Goal: Task Accomplishment & Management: Manage account settings

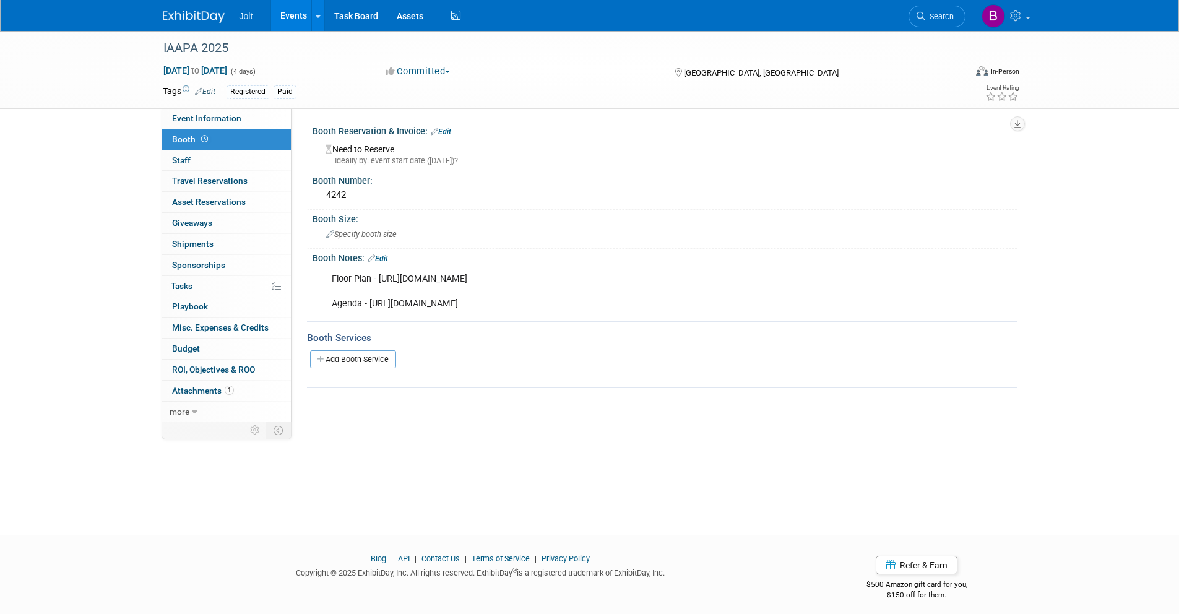
click at [199, 14] on img at bounding box center [194, 17] width 62 height 12
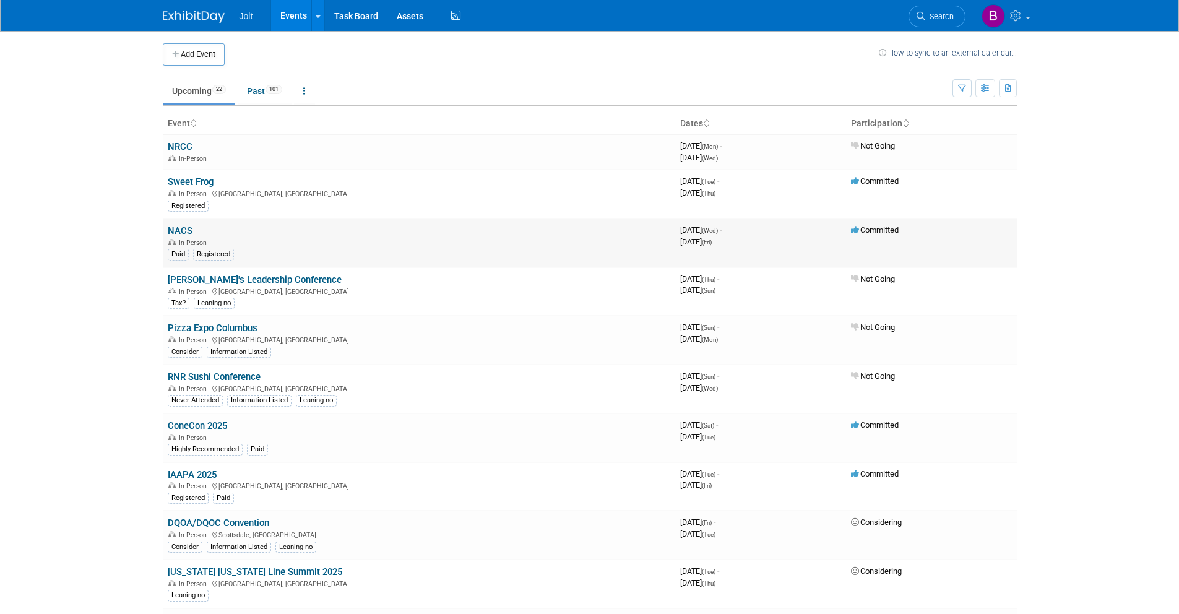
click at [185, 231] on link "NACS" at bounding box center [180, 230] width 25 height 11
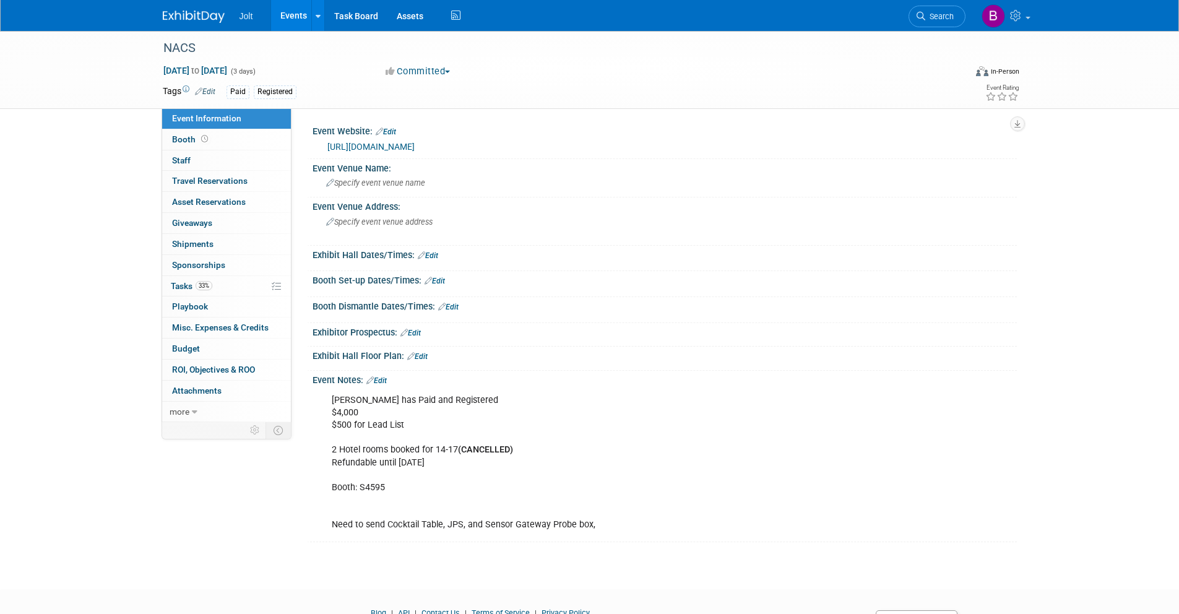
click at [215, 15] on img at bounding box center [194, 17] width 62 height 12
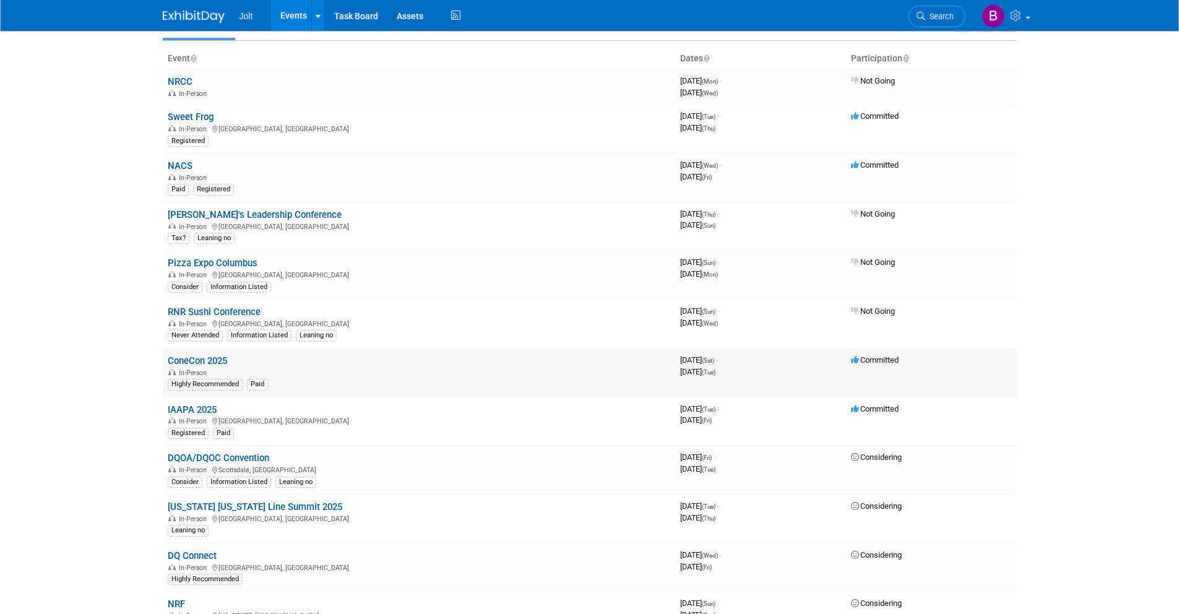
scroll to position [77, 0]
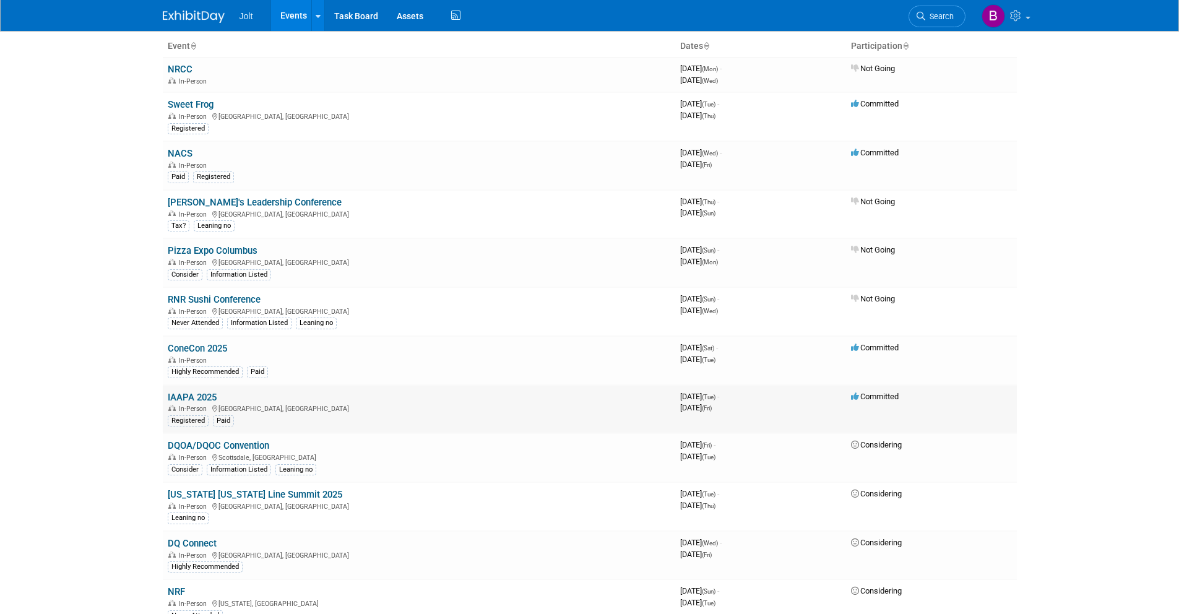
click at [201, 395] on link "IAAPA 2025" at bounding box center [192, 397] width 49 height 11
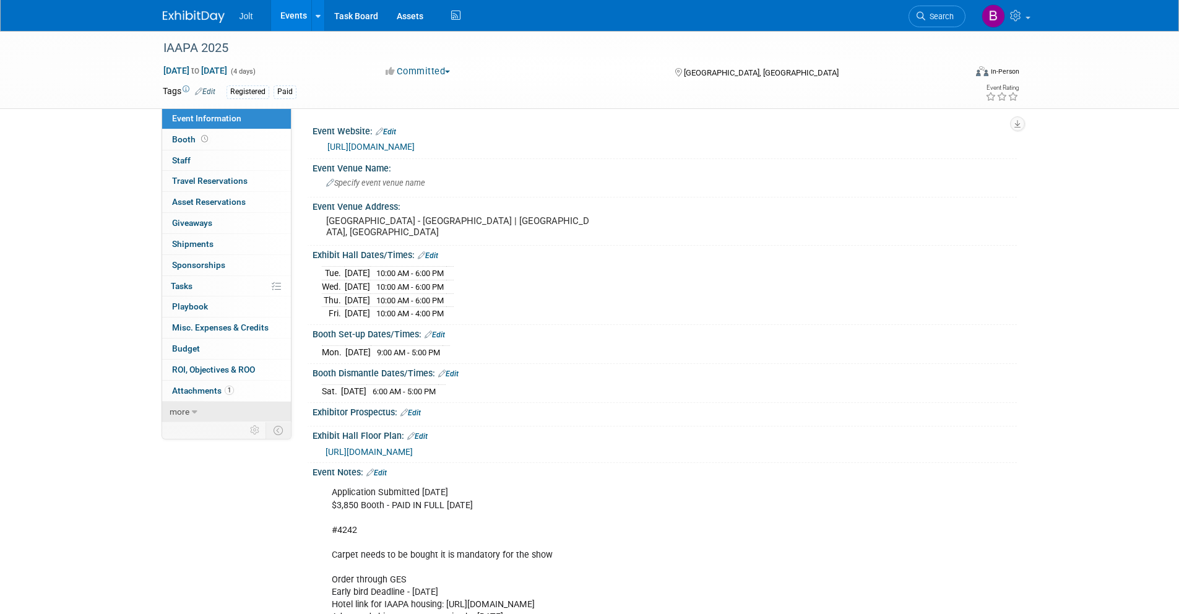
click at [197, 413] on link "more" at bounding box center [226, 412] width 129 height 20
click at [248, 533] on td at bounding box center [256, 535] width 22 height 16
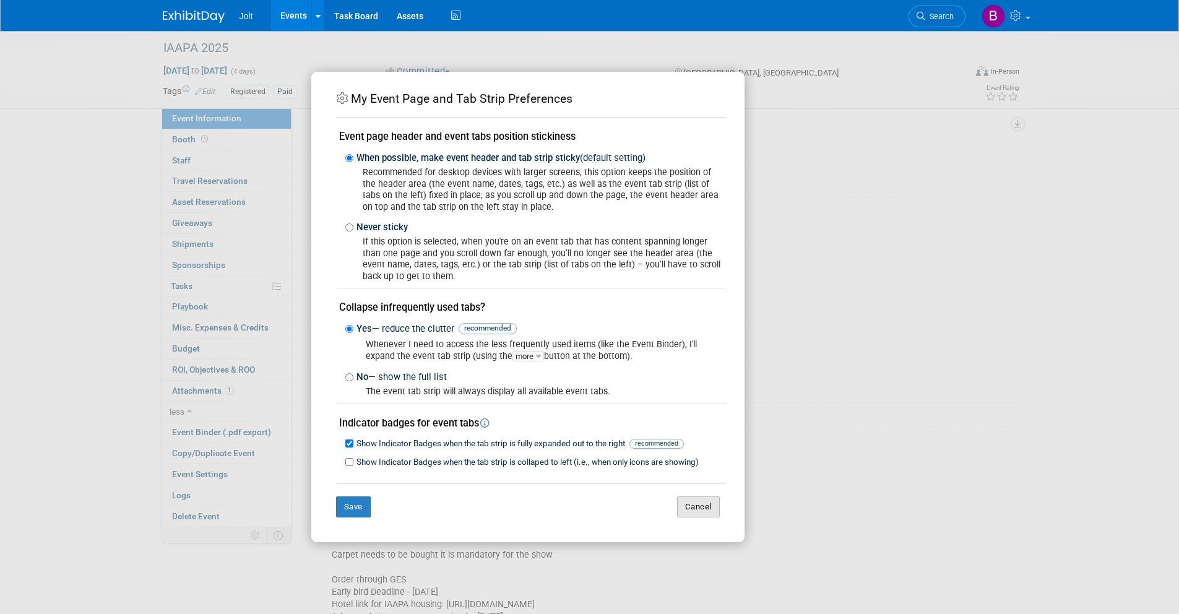
click at [705, 513] on button "Cancel" at bounding box center [698, 506] width 43 height 21
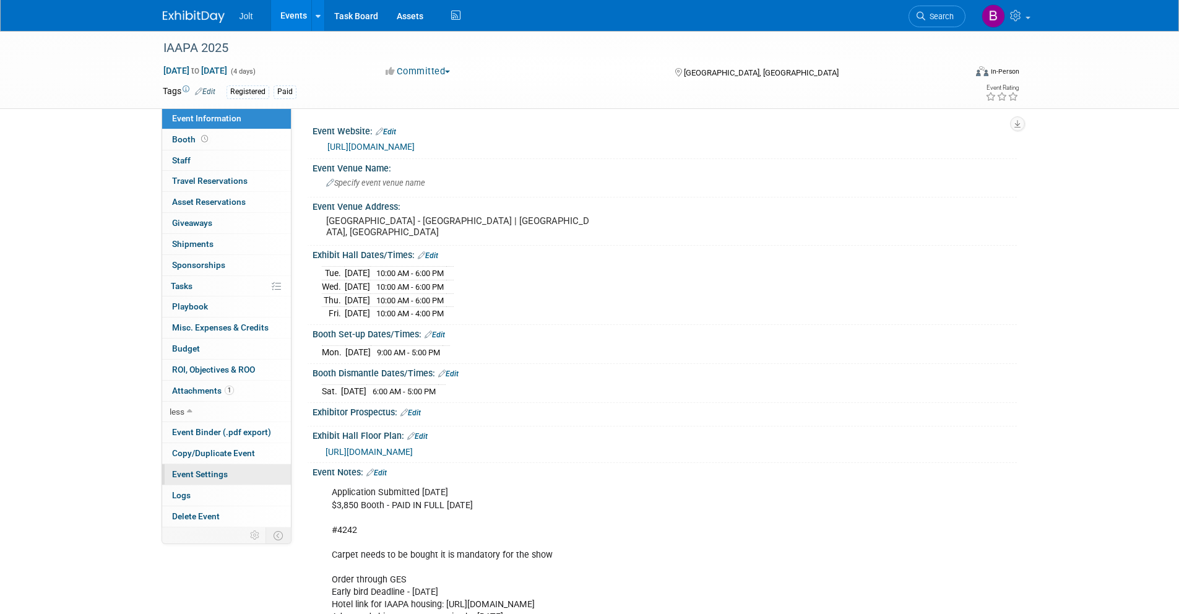
click at [216, 468] on link "Event Settings" at bounding box center [226, 474] width 129 height 20
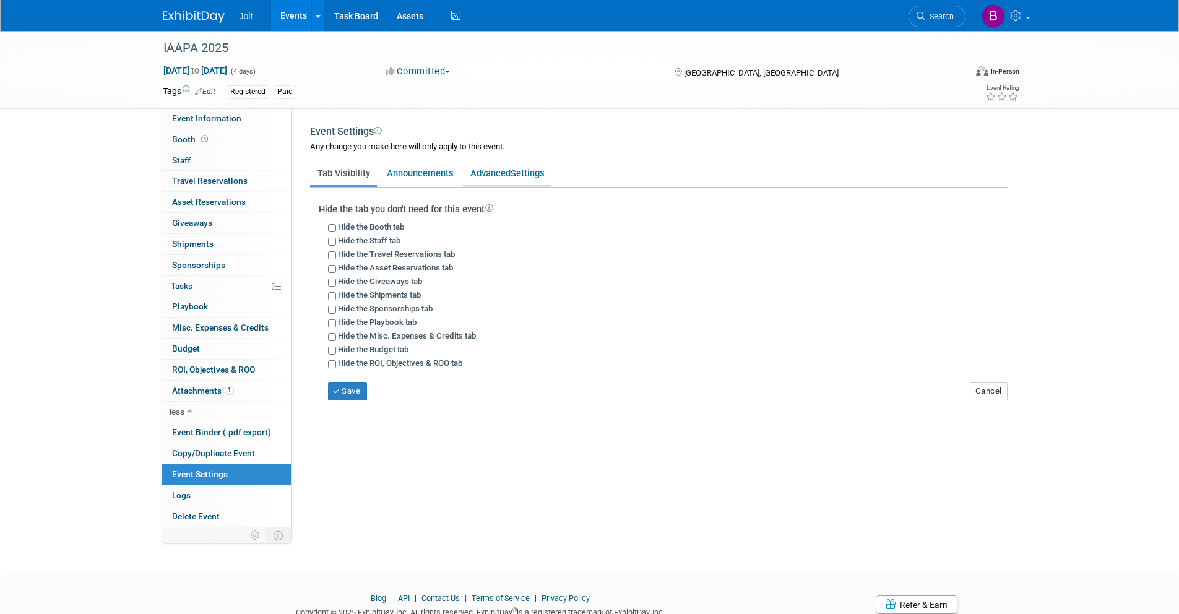
click at [492, 167] on link "Advanced Settings" at bounding box center [507, 174] width 89 height 24
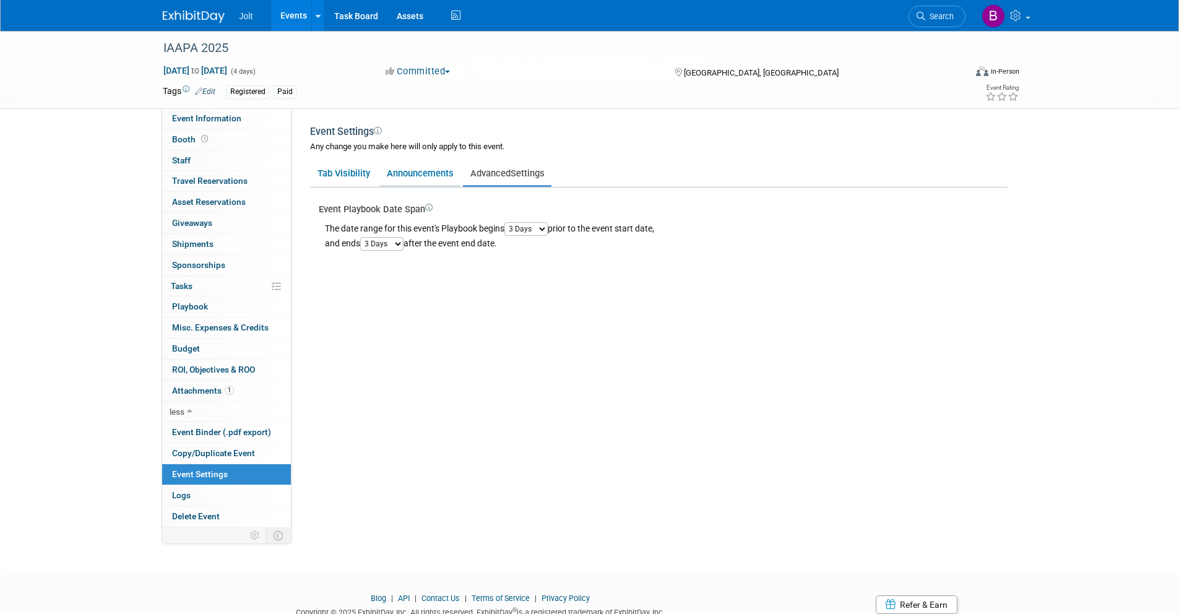
click at [435, 170] on link "Announcements" at bounding box center [419, 174] width 81 height 24
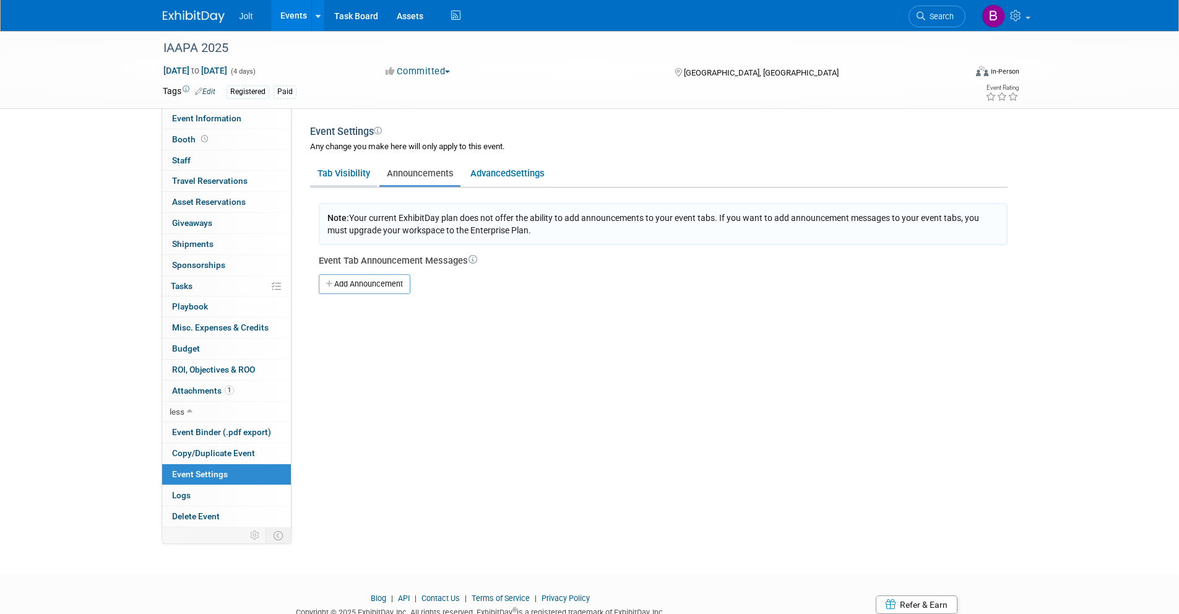
click at [357, 170] on link "Tab Visibility" at bounding box center [343, 174] width 67 height 24
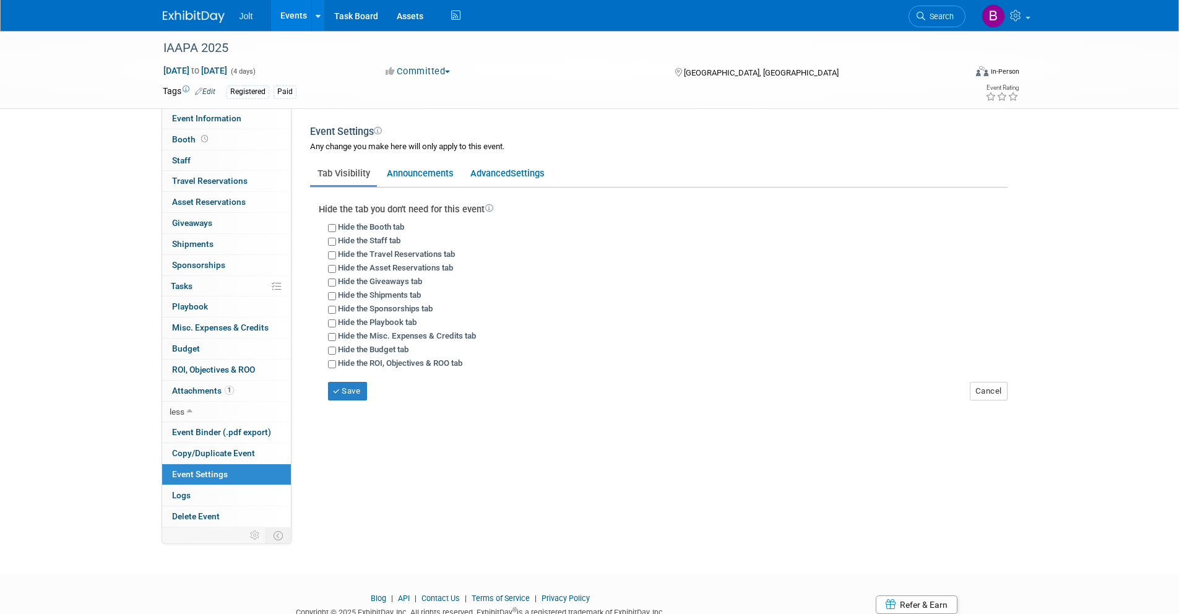
click at [209, 14] on img at bounding box center [194, 17] width 62 height 12
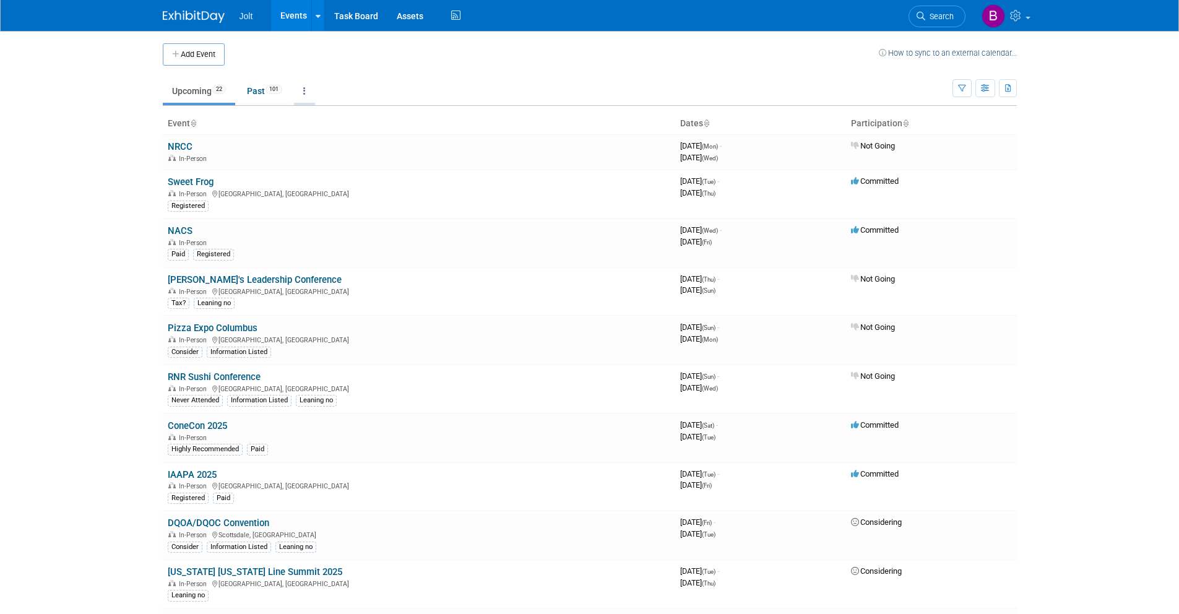
click at [307, 96] on link at bounding box center [304, 91] width 21 height 24
drag, startPoint x: 621, startPoint y: 59, endPoint x: 846, endPoint y: 58, distance: 224.7
click at [622, 59] on td at bounding box center [552, 54] width 654 height 22
click at [989, 86] on icon "button" at bounding box center [985, 89] width 9 height 8
click at [927, 152] on link "Detail View" at bounding box center [934, 150] width 104 height 17
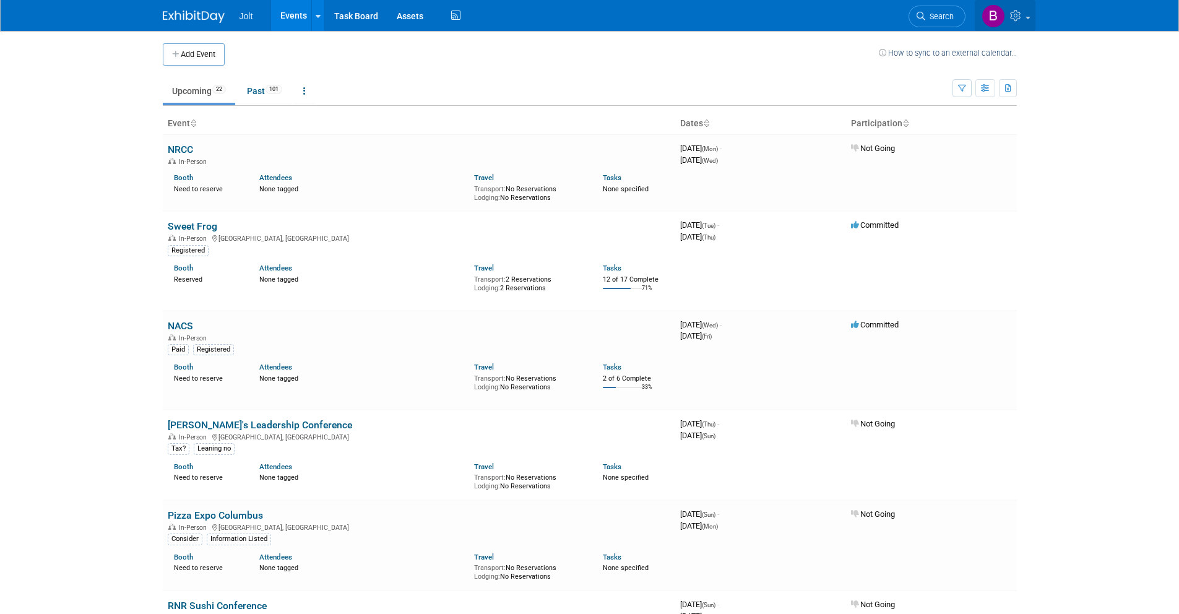
click at [1015, 12] on icon at bounding box center [1017, 15] width 14 height 11
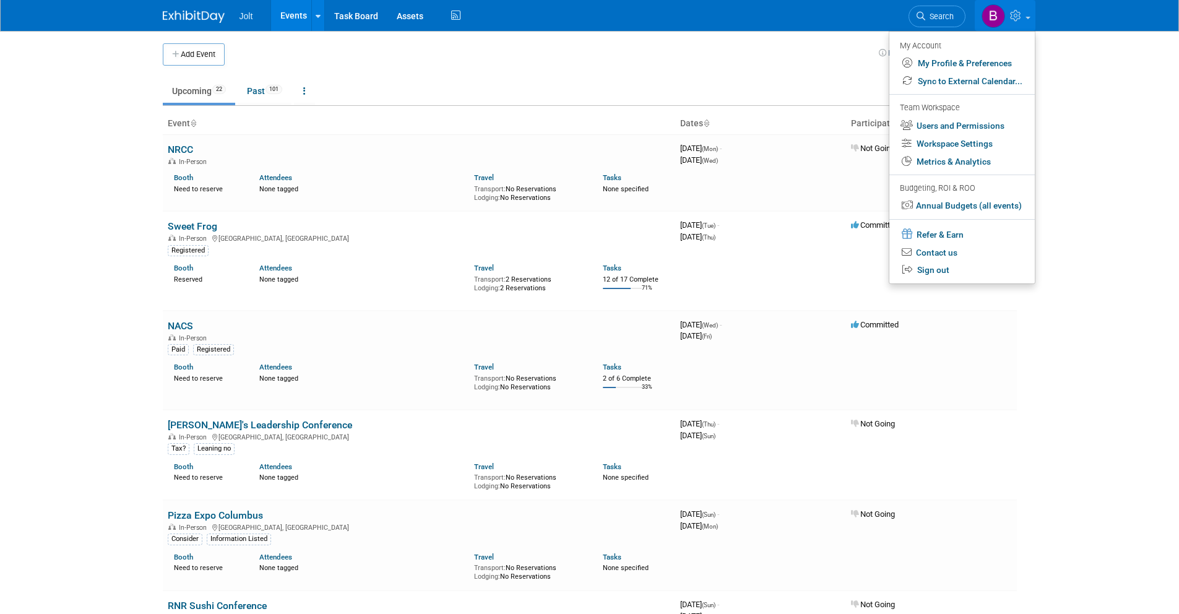
click at [726, 61] on td at bounding box center [552, 54] width 654 height 22
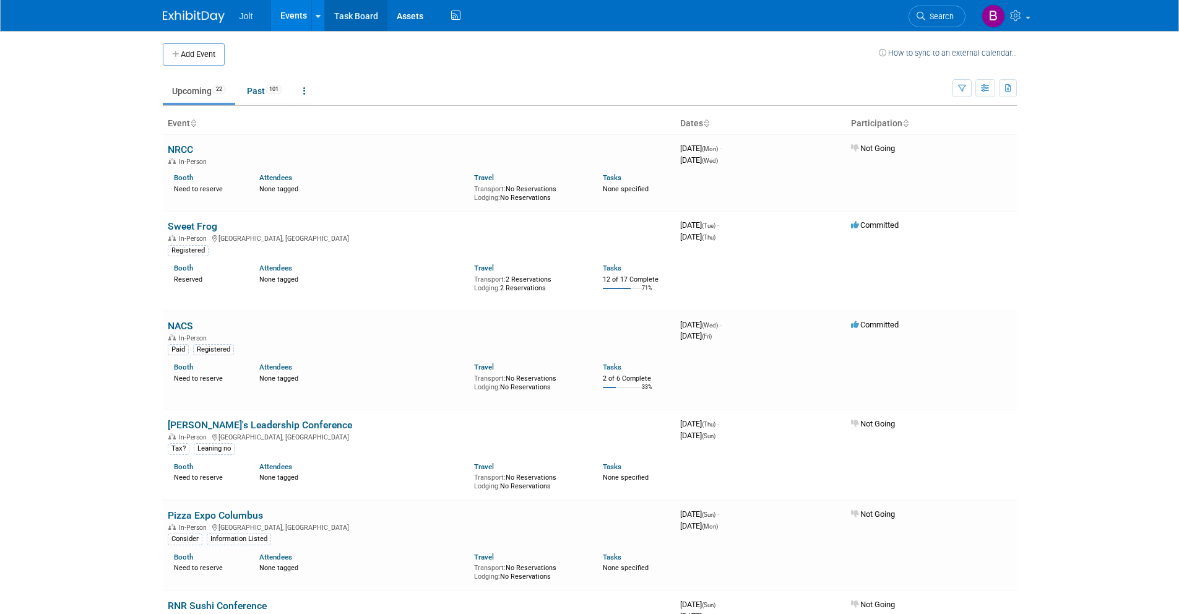
click at [369, 19] on link "Task Board" at bounding box center [356, 15] width 63 height 31
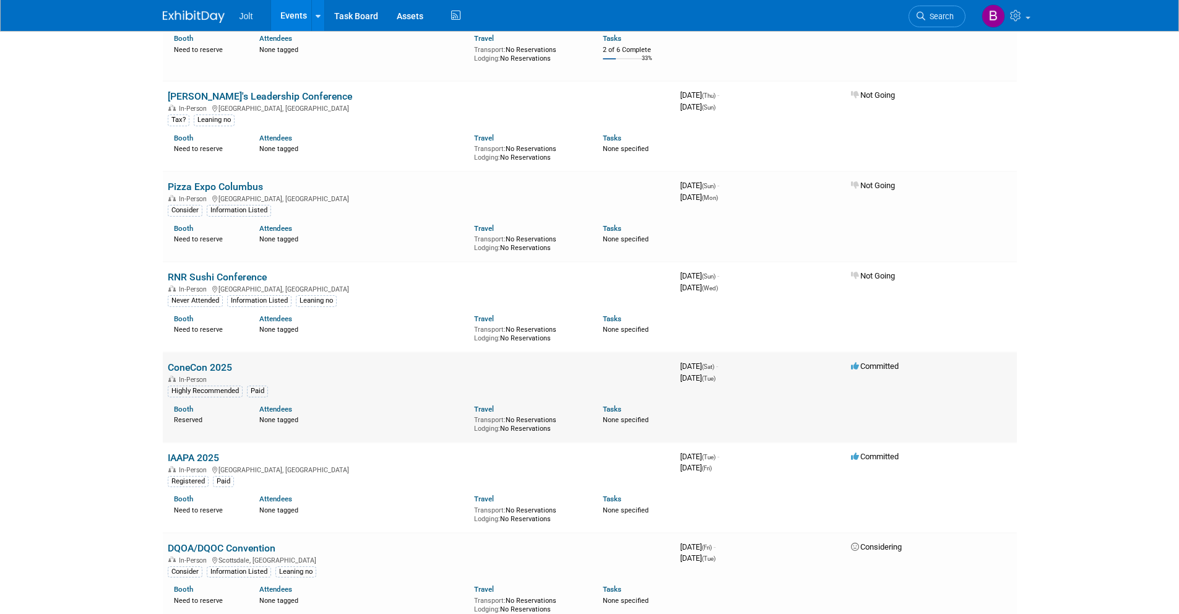
scroll to position [331, 0]
click at [205, 367] on link "ConeCon 2025" at bounding box center [200, 365] width 64 height 12
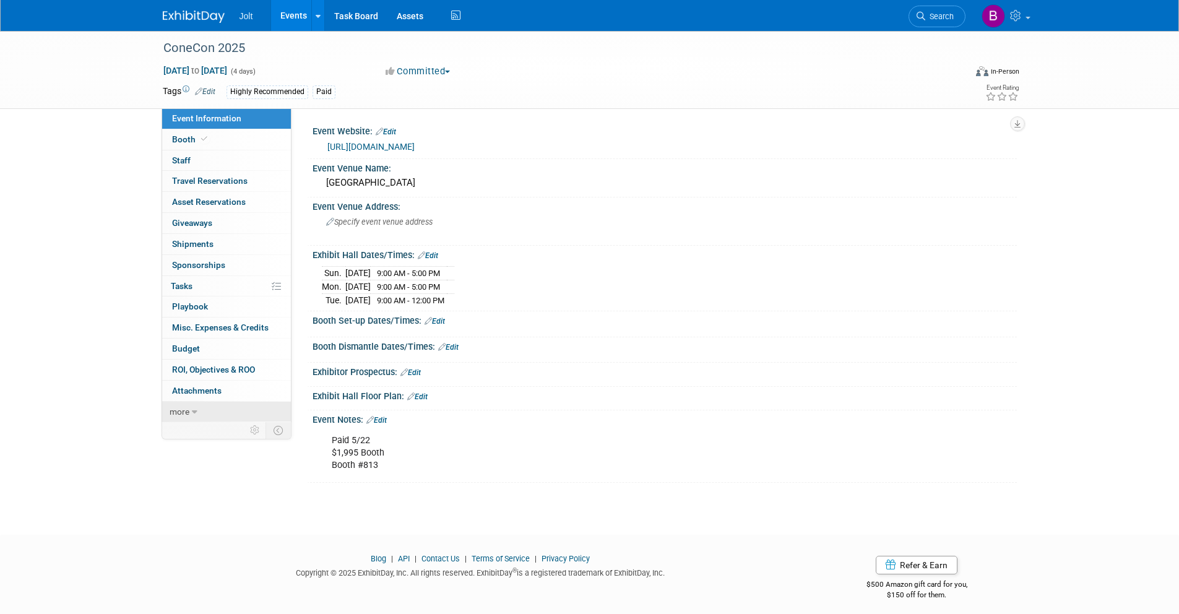
click at [208, 408] on link "more" at bounding box center [226, 412] width 129 height 20
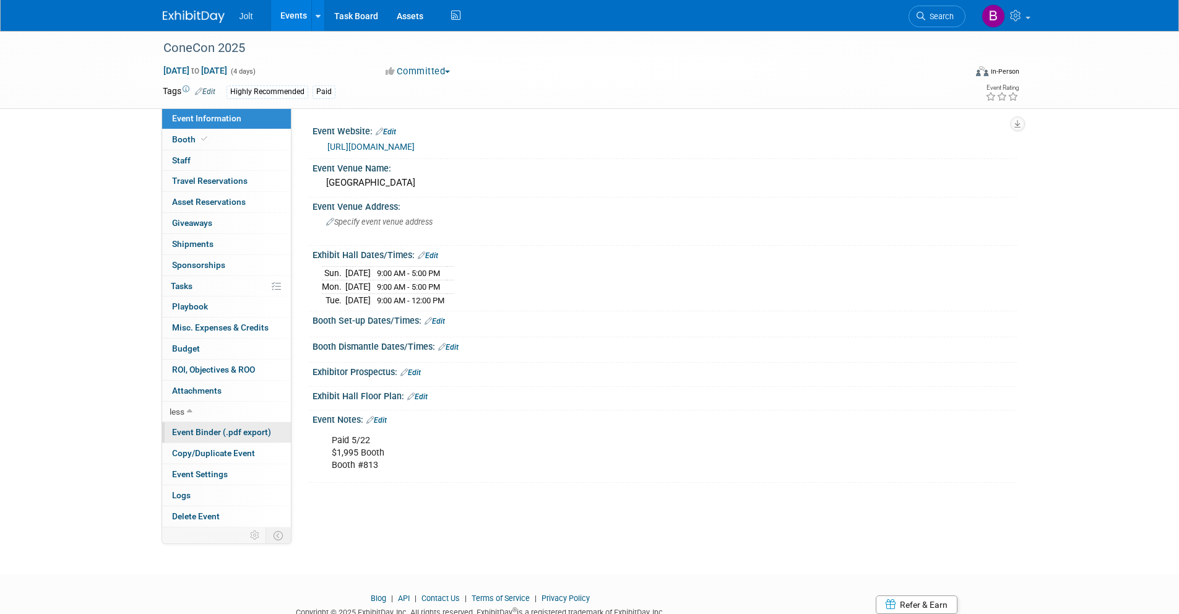
scroll to position [47, 0]
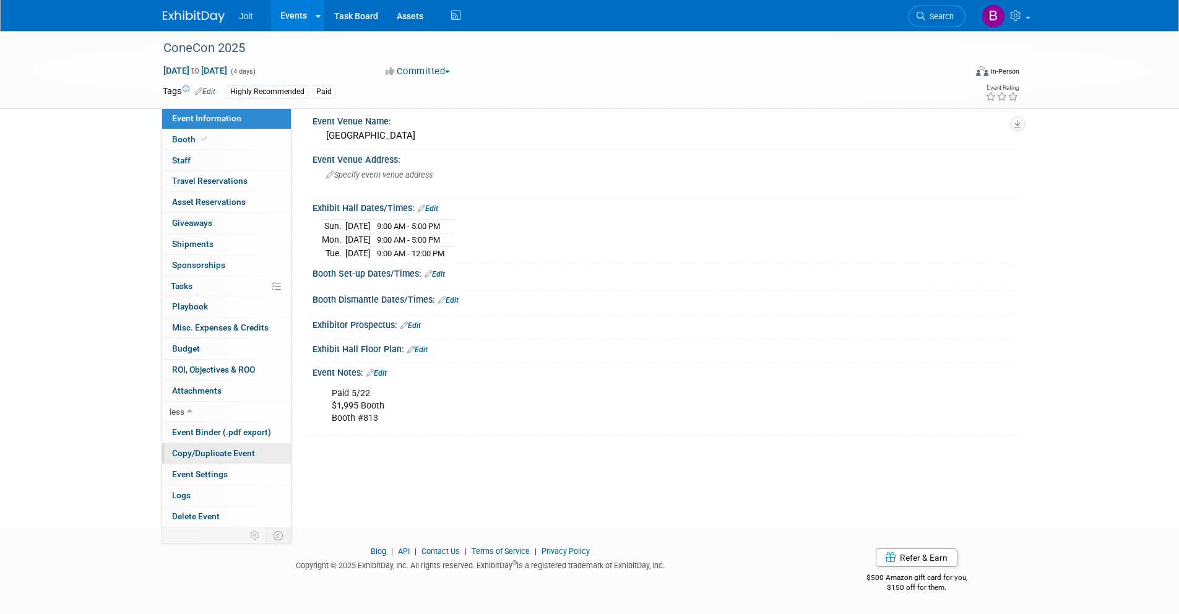
click at [220, 457] on span "Copy/Duplicate Event" at bounding box center [213, 453] width 83 height 10
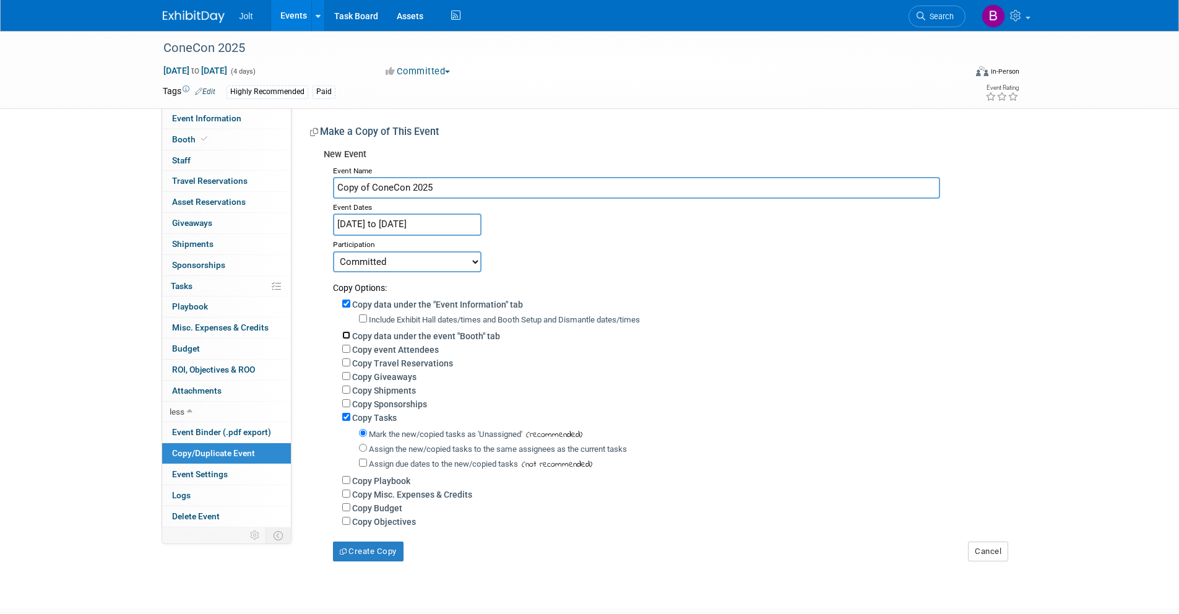
click at [348, 336] on input "Copy data under the event "Booth" tab" at bounding box center [346, 335] width 8 height 8
checkbox input "true"
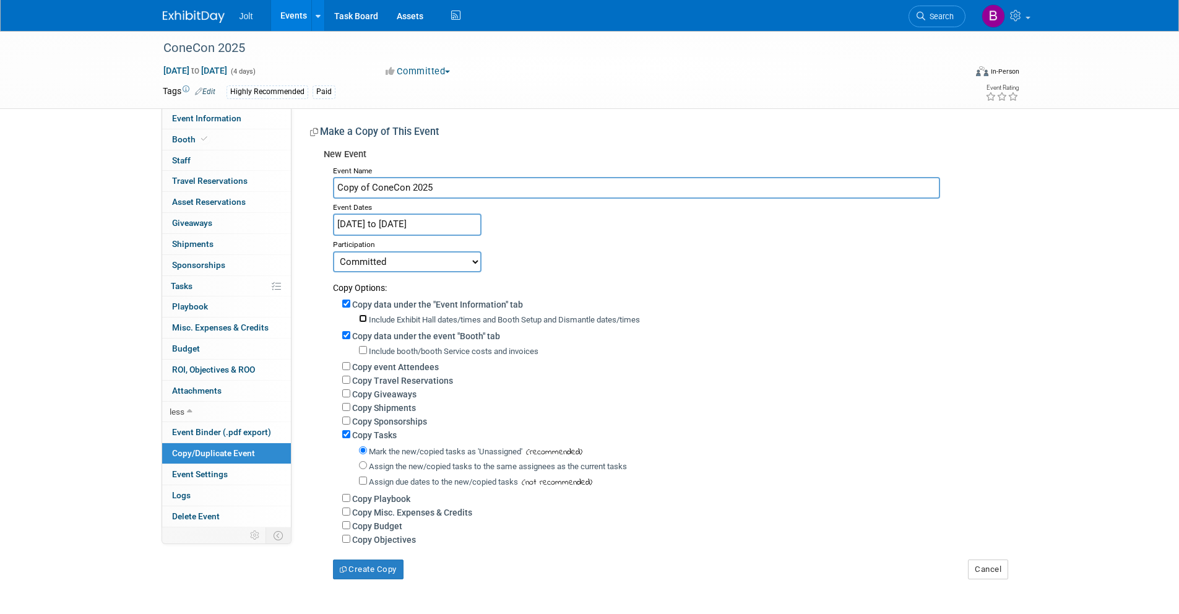
click at [364, 317] on input "Include Exhibit Hall dates/times and Booth Setup and Dismantle dates/times" at bounding box center [363, 318] width 8 height 8
checkbox input "true"
click at [362, 352] on input "Include booth/booth Service costs and invoices" at bounding box center [363, 350] width 8 height 8
checkbox input "true"
click at [346, 366] on input "Copy event Attendees" at bounding box center [346, 366] width 8 height 8
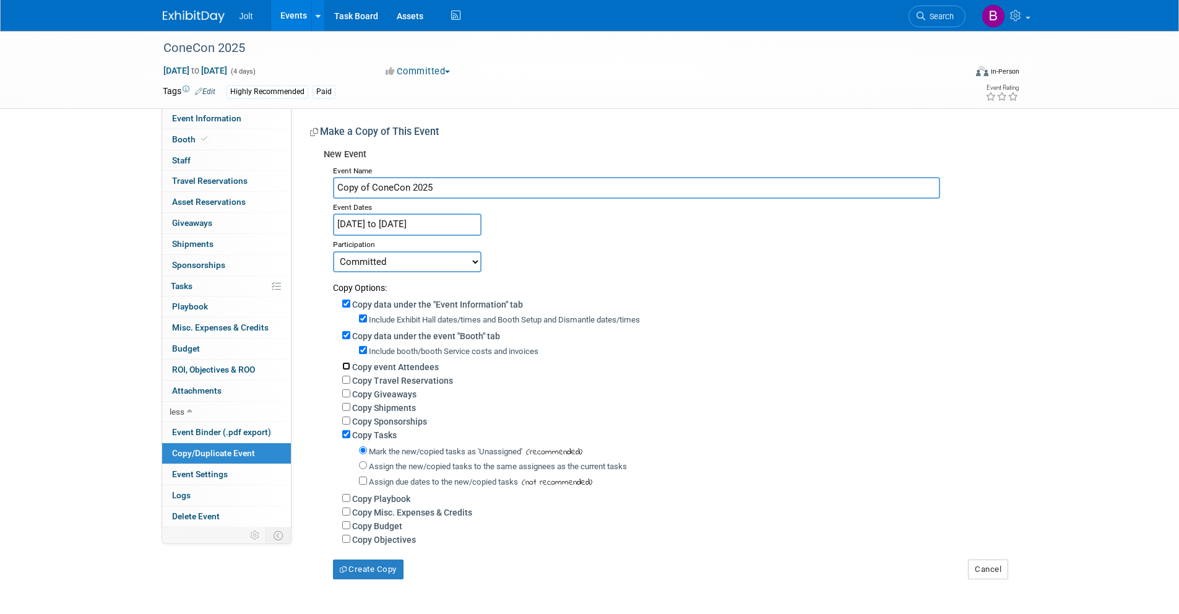
checkbox input "true"
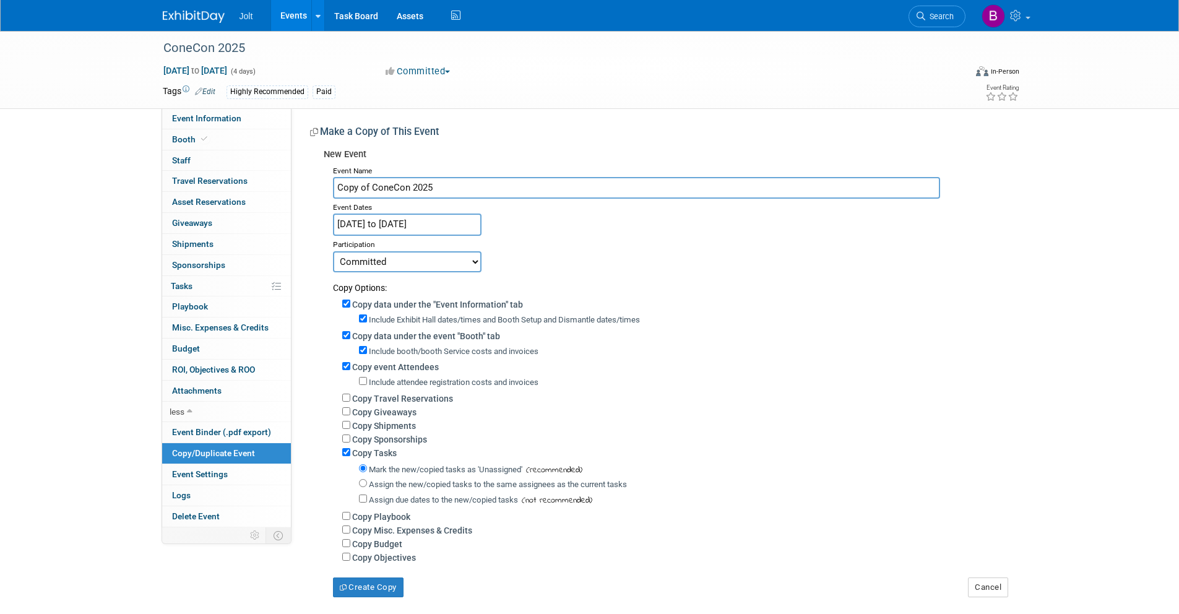
click at [363, 386] on div "Include attendee registration costs and invoices" at bounding box center [683, 382] width 649 height 14
click at [362, 384] on input "Include attendee registration costs and invoices" at bounding box center [363, 381] width 8 height 8
checkbox input "true"
click at [347, 396] on input "Copy Travel Reservations" at bounding box center [346, 398] width 8 height 8
checkbox input "true"
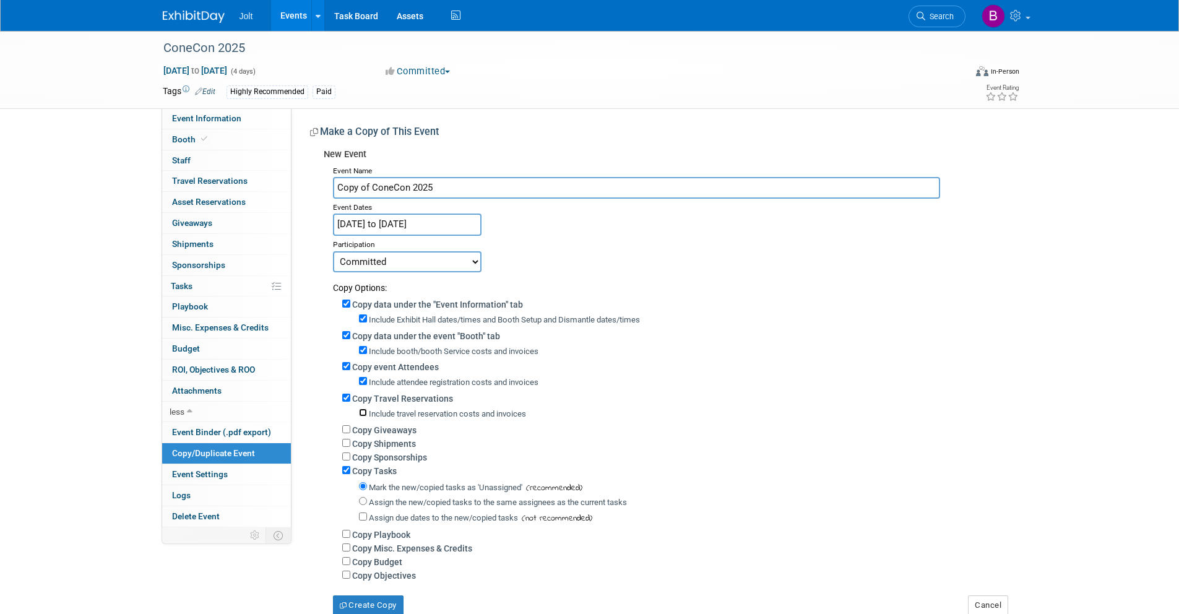
click at [366, 410] on input "Include travel reservation costs and invoices" at bounding box center [363, 413] width 8 height 8
checkbox input "true"
click at [349, 430] on input "Copy Giveaways" at bounding box center [346, 429] width 8 height 8
checkbox input "true"
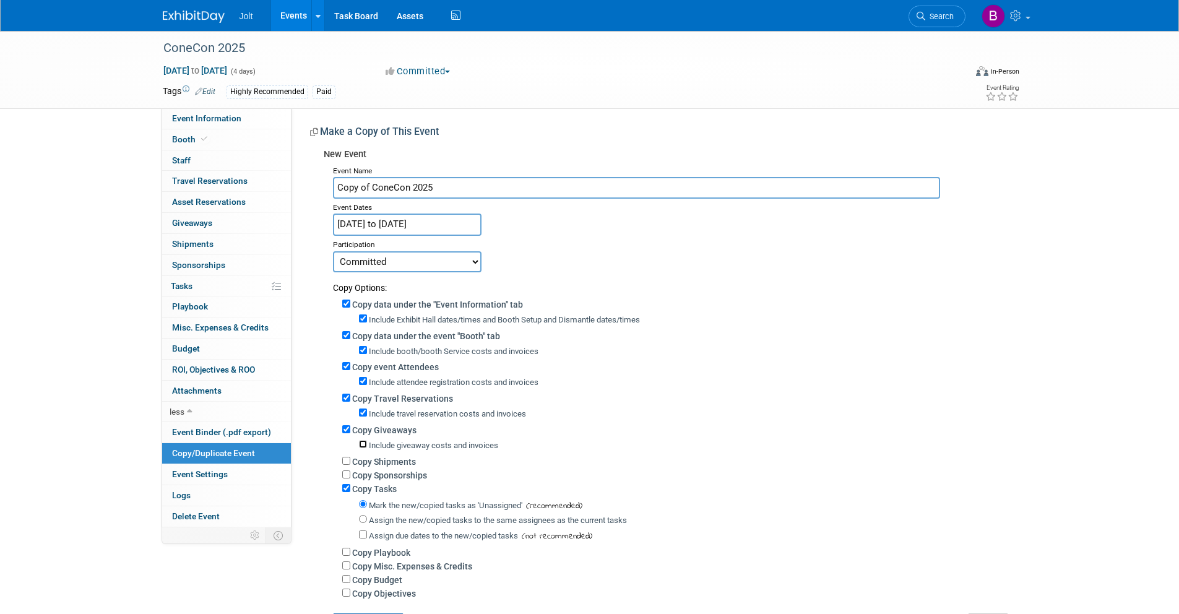
drag, startPoint x: 362, startPoint y: 444, endPoint x: 352, endPoint y: 453, distance: 13.2
click at [362, 444] on input "Include giveaway costs and invoices" at bounding box center [363, 444] width 8 height 8
checkbox input "true"
click at [347, 457] on input "Copy Shipments" at bounding box center [346, 461] width 8 height 8
checkbox input "true"
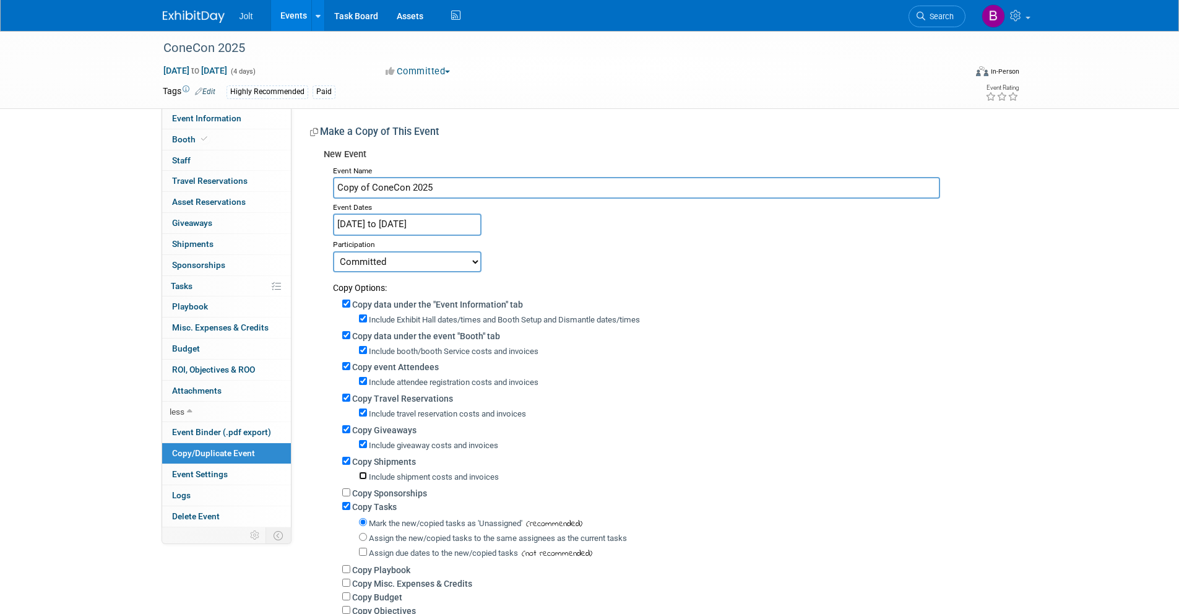
click at [363, 474] on input "Include shipment costs and invoices" at bounding box center [363, 476] width 8 height 8
checkbox input "true"
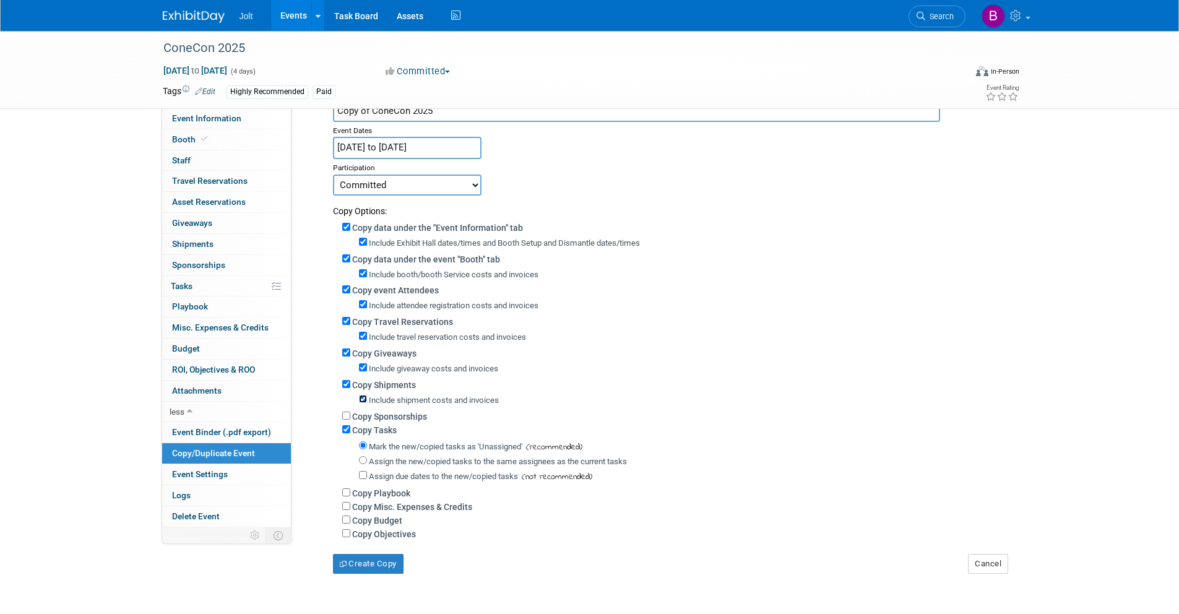
scroll to position [170, 0]
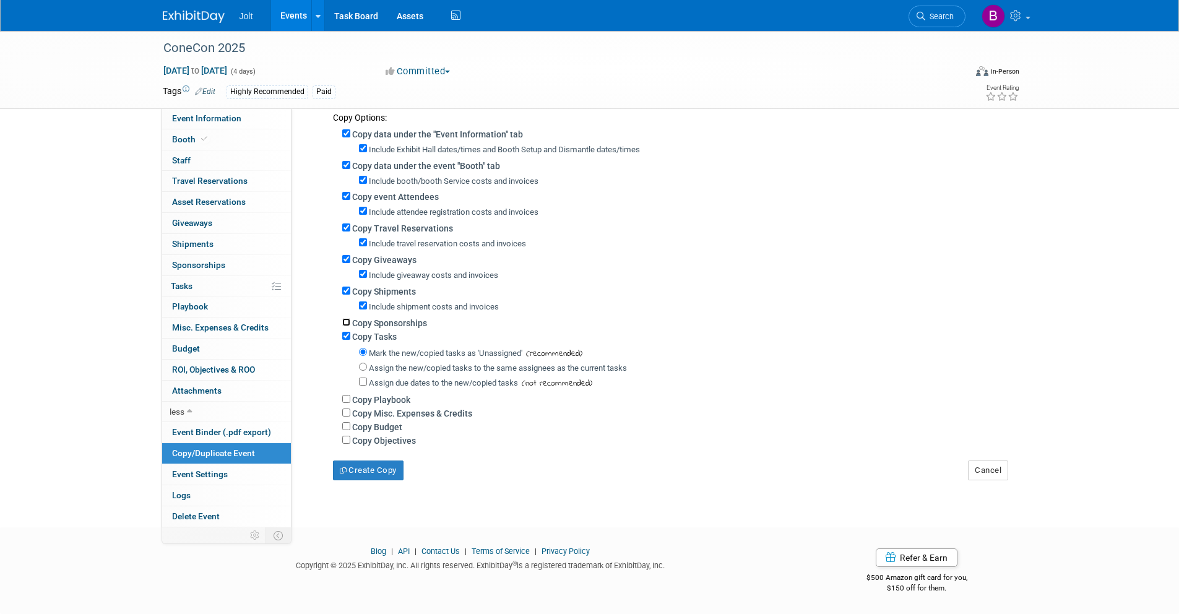
click at [348, 319] on input "Copy Sponsorships" at bounding box center [346, 322] width 8 height 8
checkbox input "true"
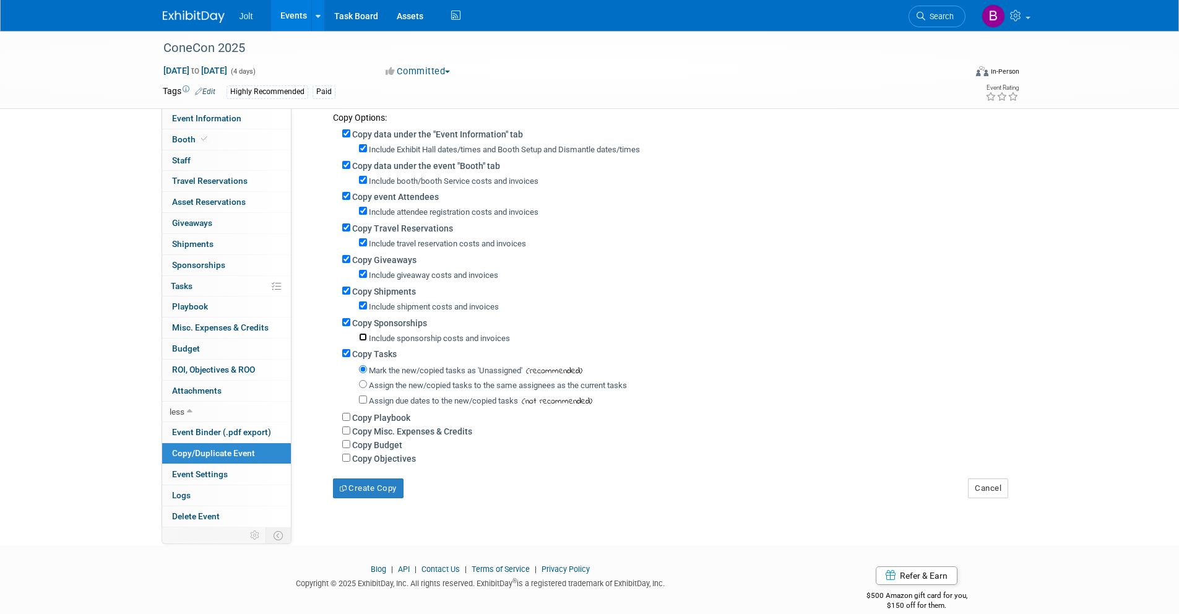
click at [365, 339] on input "Include sponsorship costs and invoices" at bounding box center [363, 337] width 8 height 8
checkbox input "true"
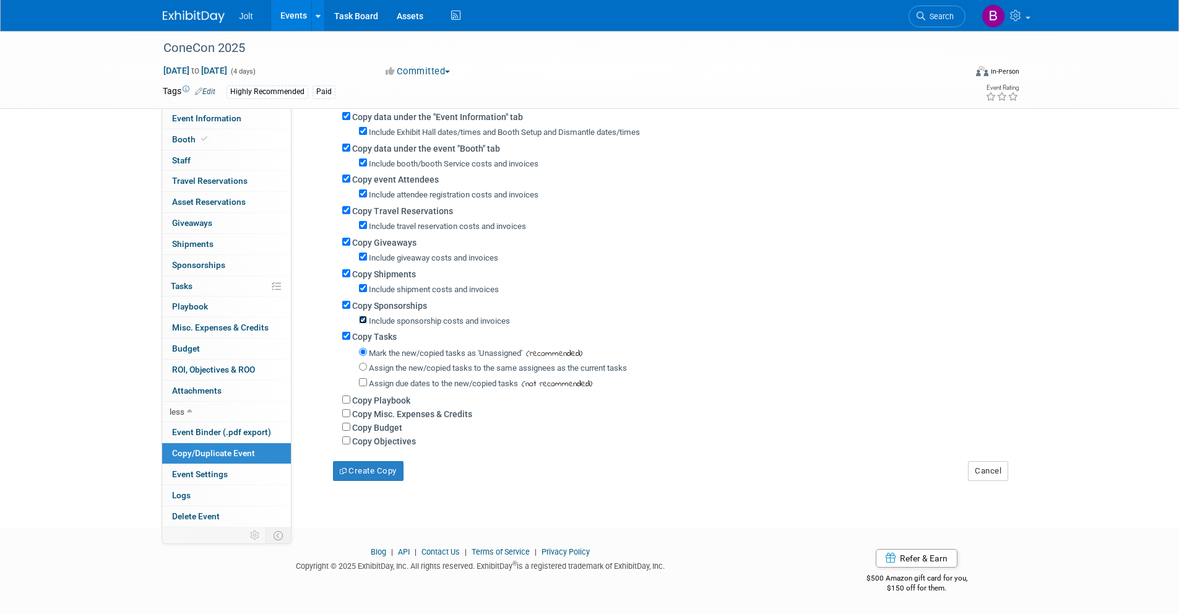
scroll to position [188, 0]
click at [347, 397] on input "Copy Playbook" at bounding box center [346, 399] width 8 height 8
checkbox input "true"
click at [349, 411] on input "Copy Misc. Expenses & Credits" at bounding box center [346, 413] width 8 height 8
checkbox input "true"
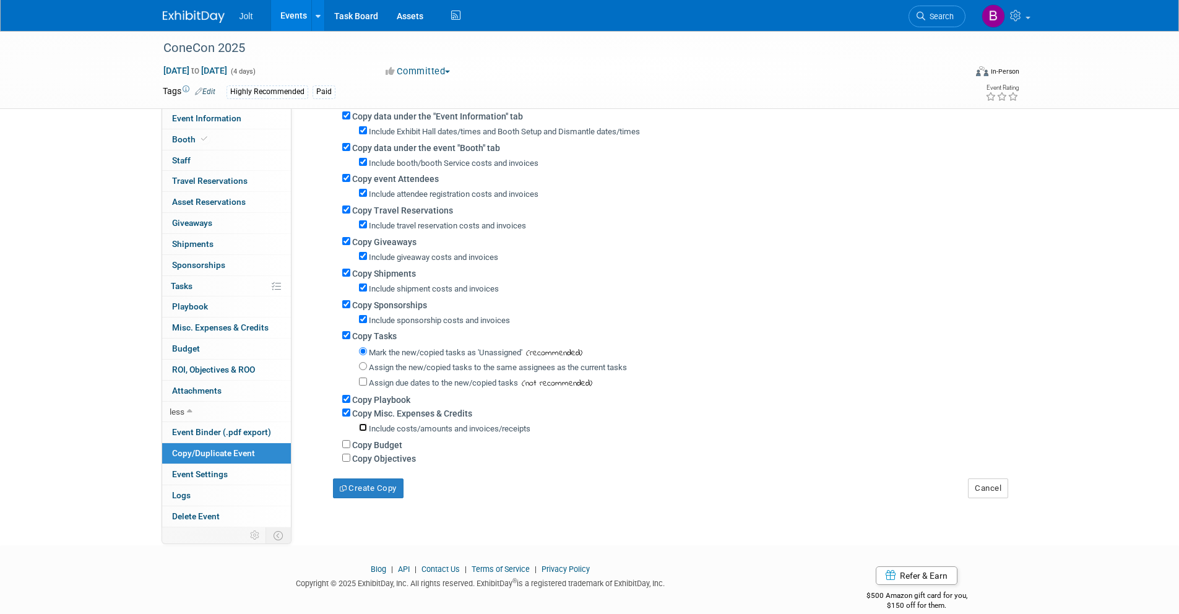
click at [362, 427] on input "Include costs/amounts and invoices/receipts" at bounding box center [363, 427] width 8 height 8
checkbox input "true"
click at [345, 444] on input "Copy Budget" at bounding box center [346, 444] width 8 height 8
checkbox input "true"
click at [350, 458] on div "Copy Objectives" at bounding box center [674, 458] width 665 height 14
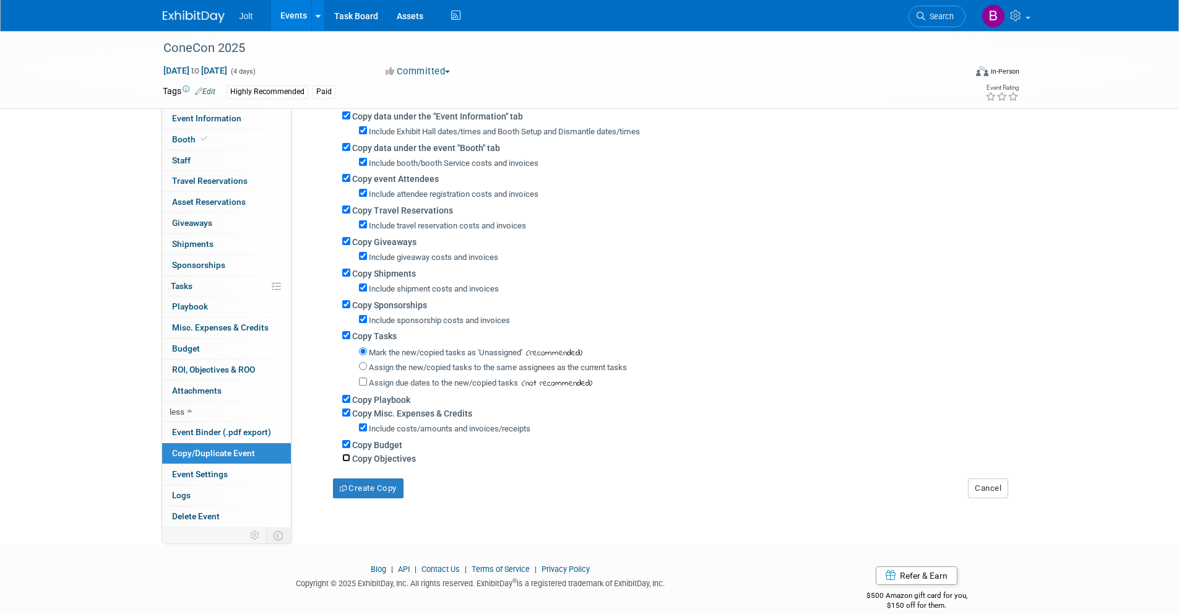
click at [348, 457] on input "Copy Objectives" at bounding box center [346, 458] width 8 height 8
checkbox input "true"
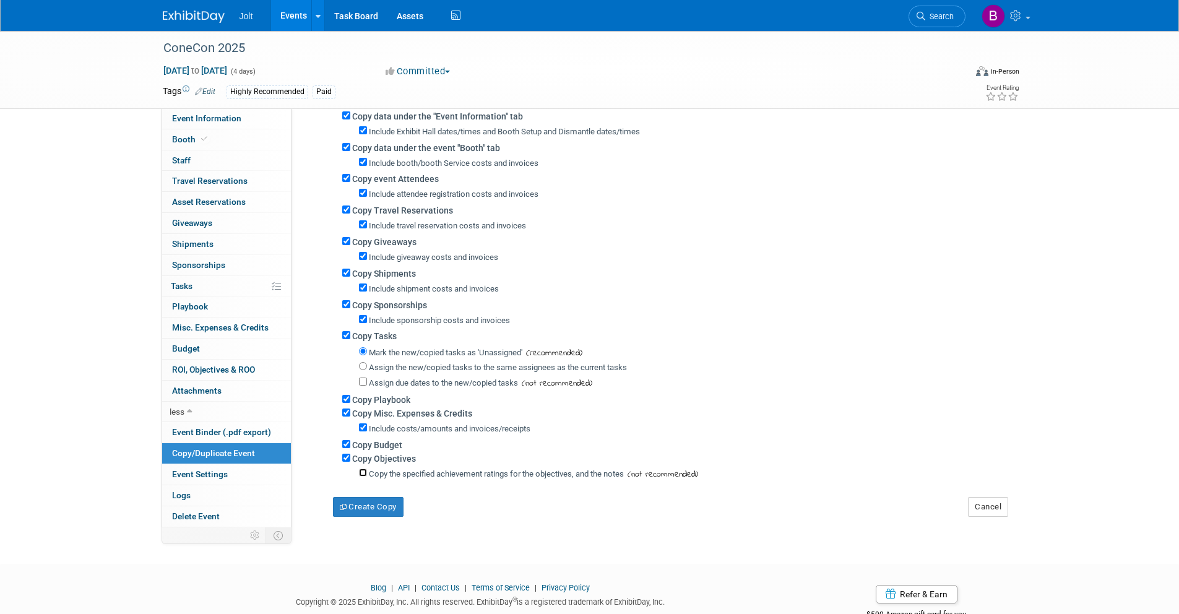
click at [366, 473] on input "Copy the specified achievement ratings for the objectives, and the notes" at bounding box center [363, 473] width 8 height 8
checkbox input "true"
click at [375, 512] on button "Create Copy" at bounding box center [368, 507] width 71 height 20
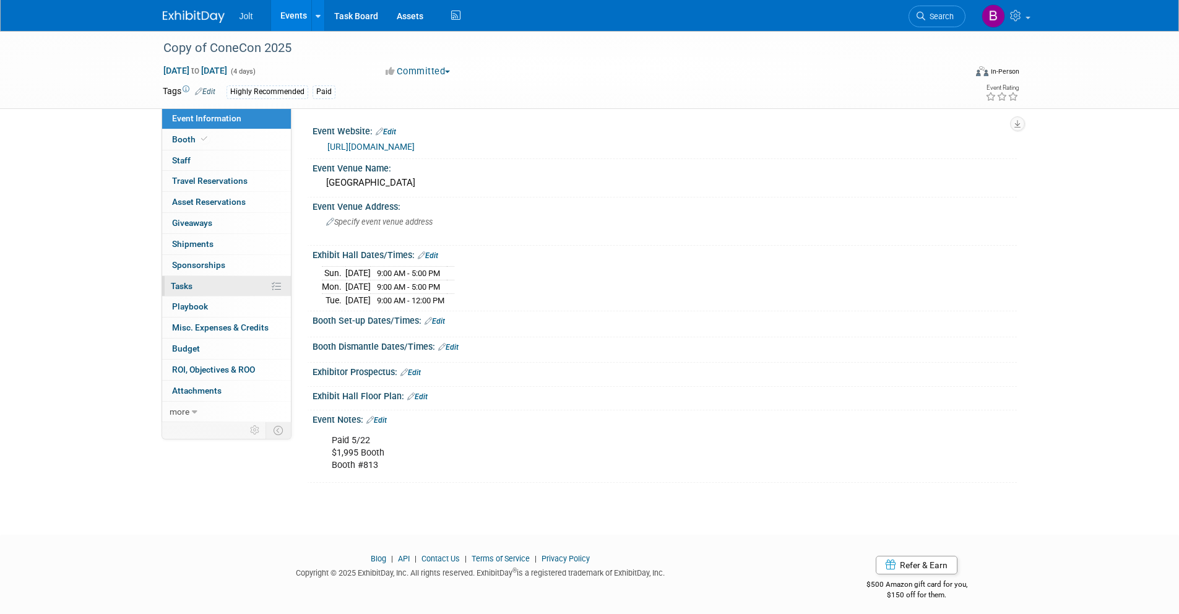
click at [211, 291] on link "0% Tasks 0%" at bounding box center [226, 286] width 129 height 20
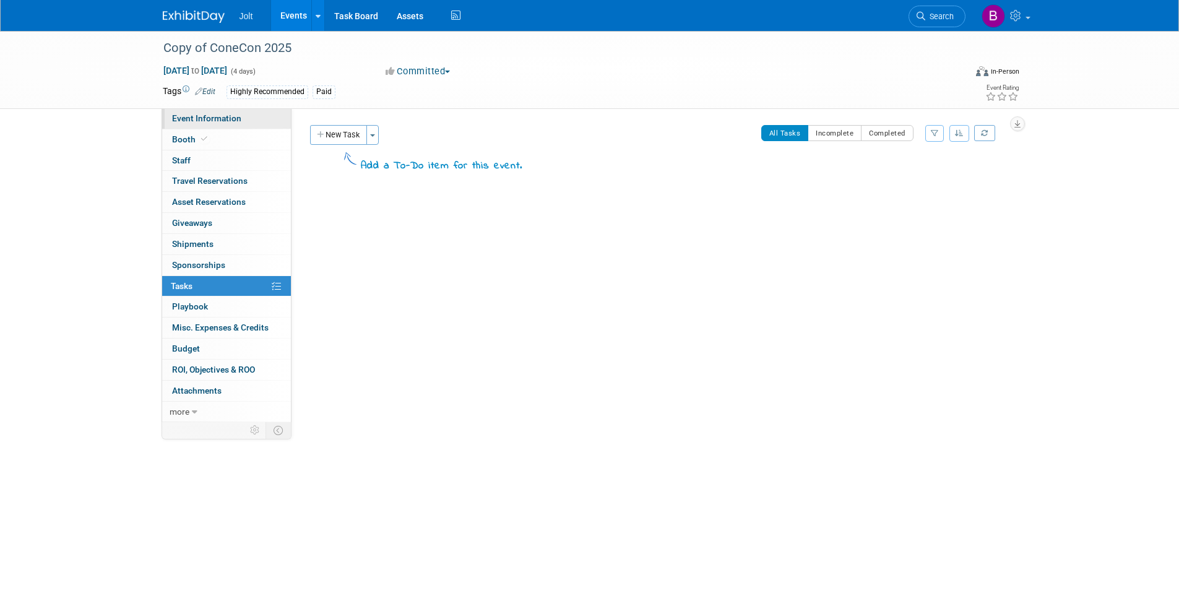
click at [228, 123] on span "Event Information" at bounding box center [206, 118] width 69 height 10
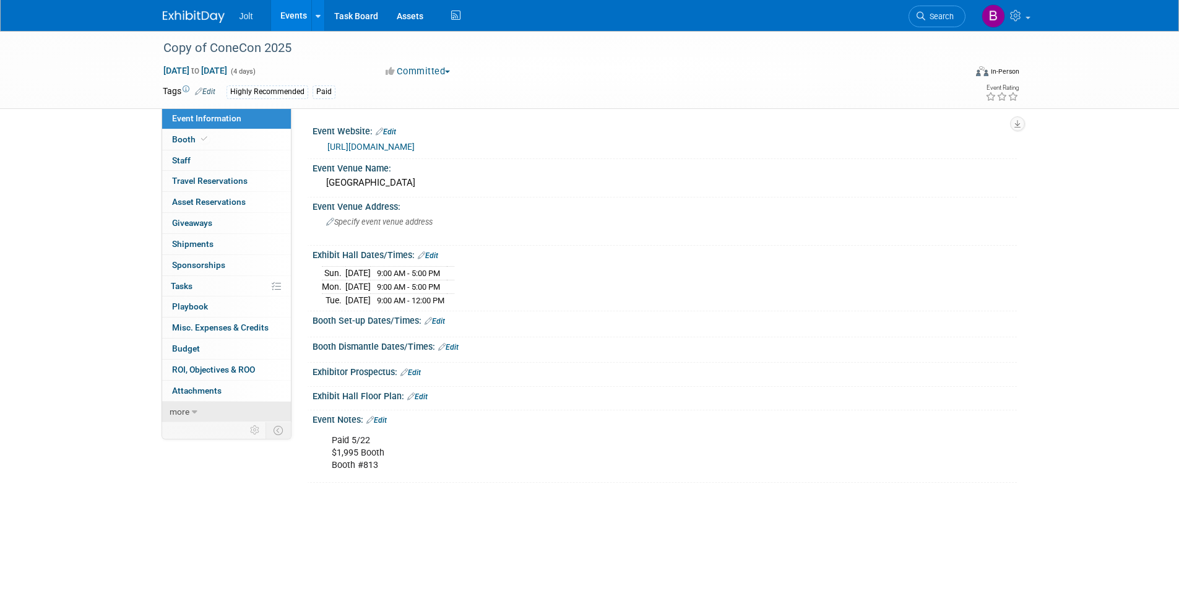
click at [237, 413] on link "more" at bounding box center [226, 412] width 129 height 20
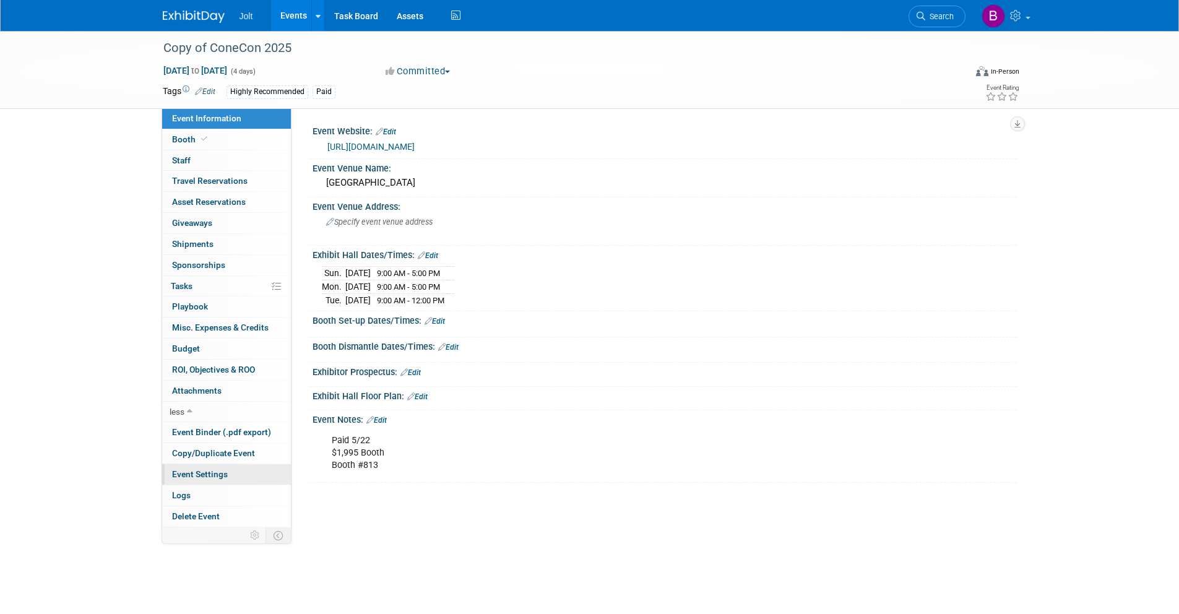
click at [217, 474] on span "Event Settings" at bounding box center [200, 474] width 56 height 10
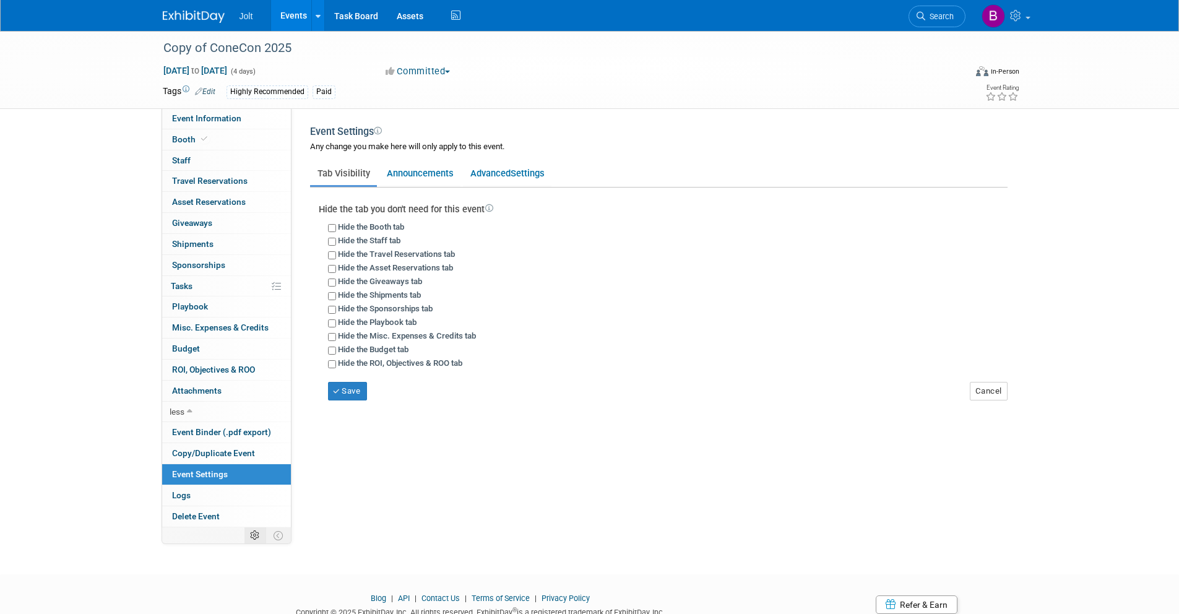
click at [256, 533] on icon at bounding box center [254, 535] width 9 height 9
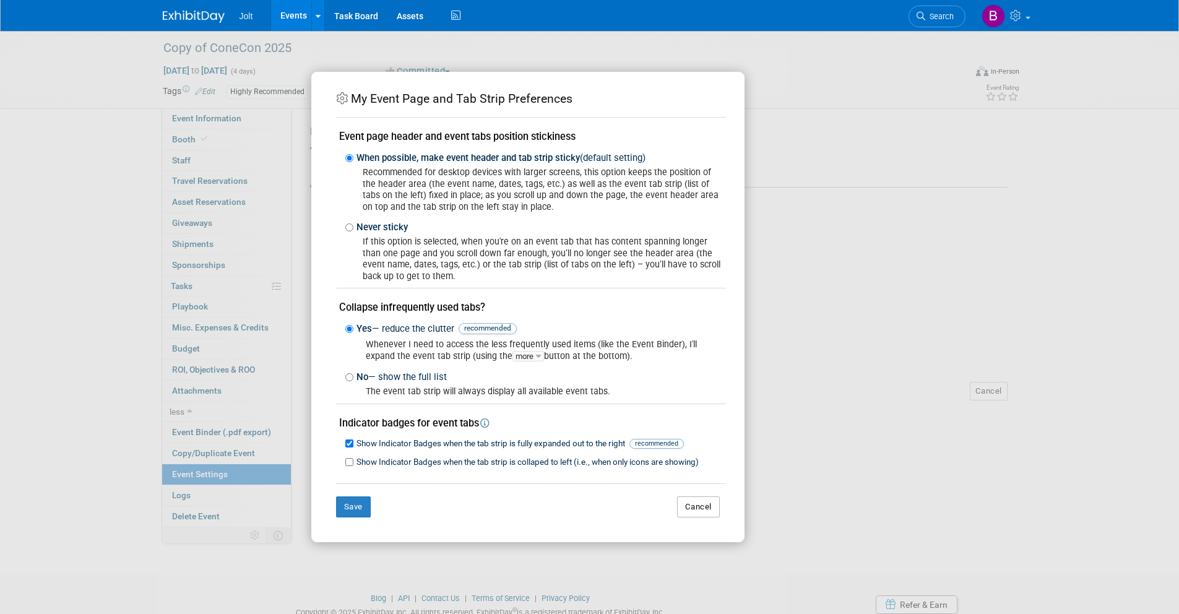
drag, startPoint x: 698, startPoint y: 513, endPoint x: 670, endPoint y: 513, distance: 28.5
click at [698, 513] on button "Cancel" at bounding box center [698, 506] width 43 height 21
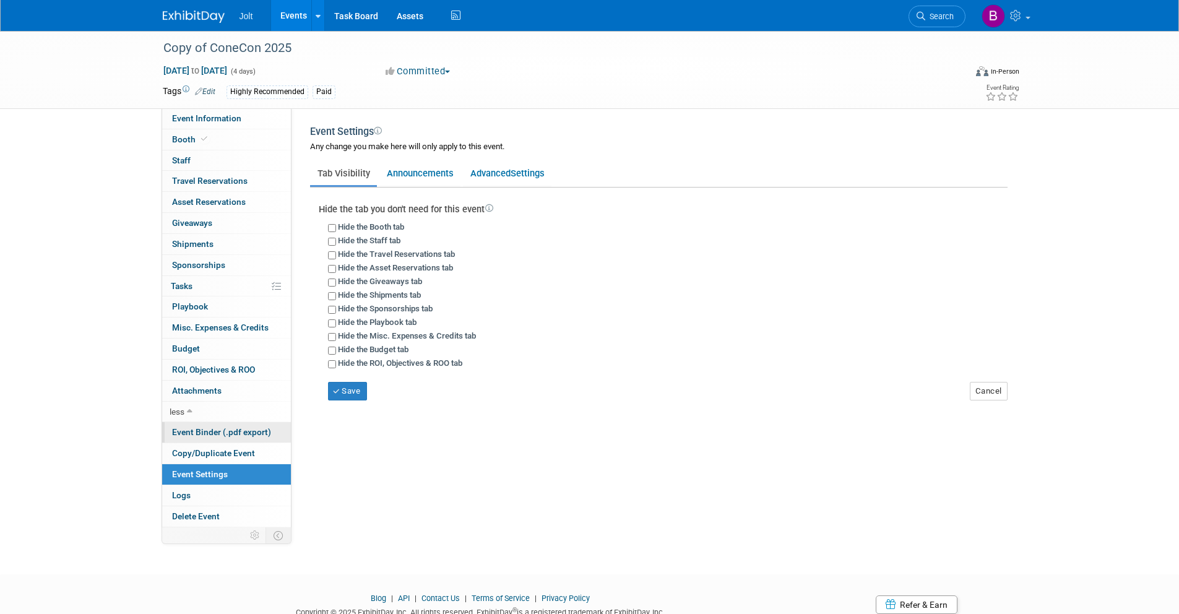
click at [212, 428] on span "Event Binder (.pdf export)" at bounding box center [221, 432] width 99 height 10
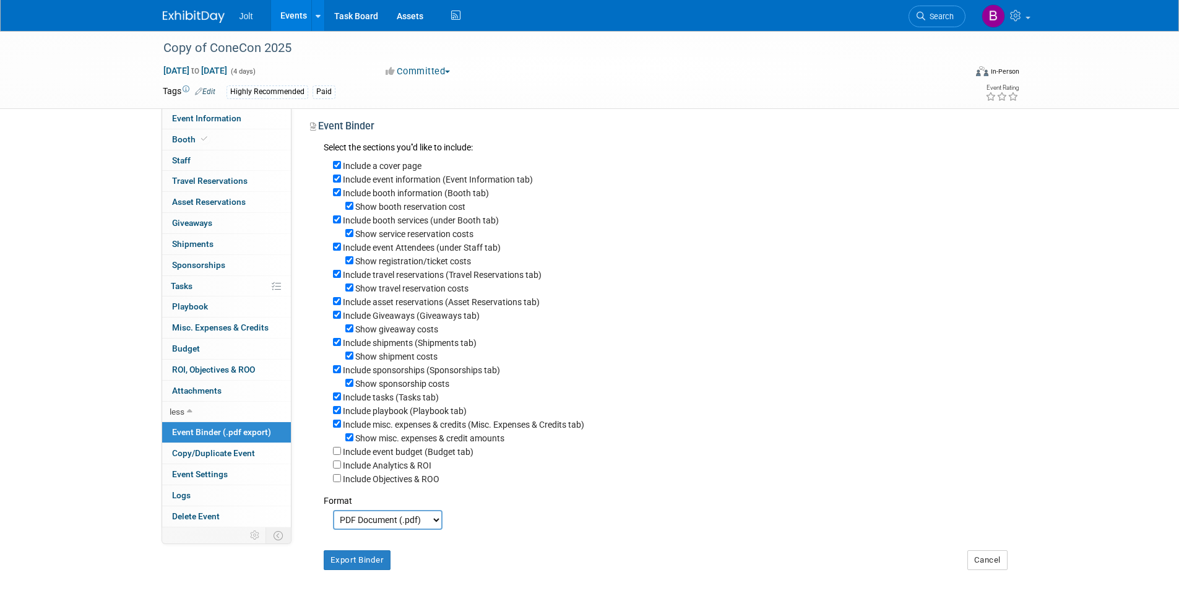
scroll to position [14, 0]
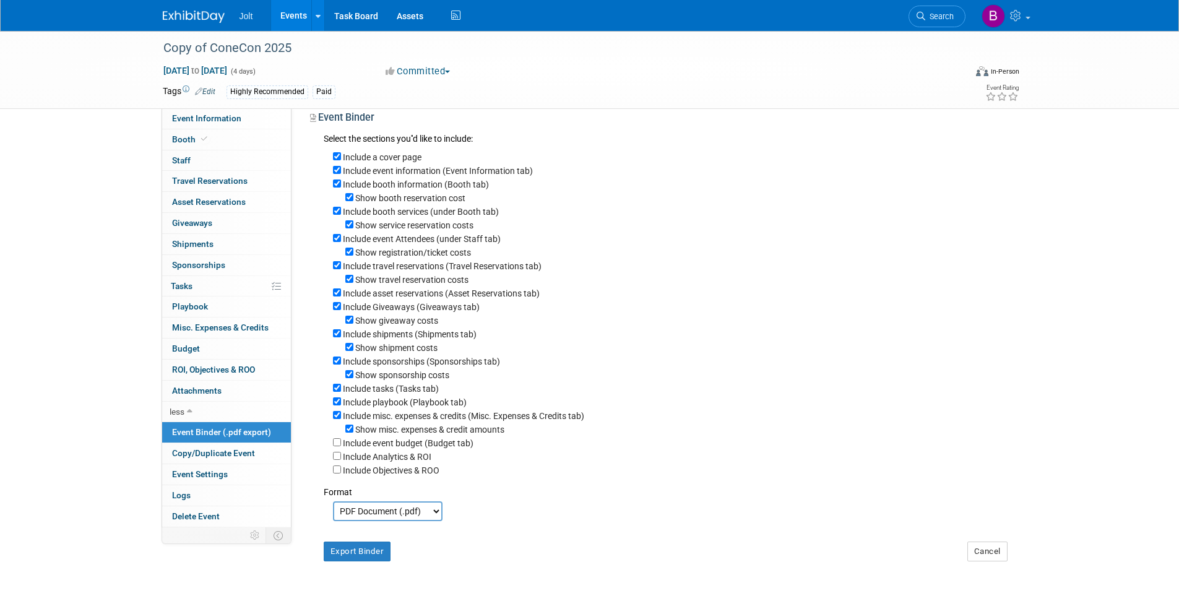
click at [391, 512] on select "PDF Document (.pdf) Microsoft Word (.docx)" at bounding box center [388, 511] width 110 height 20
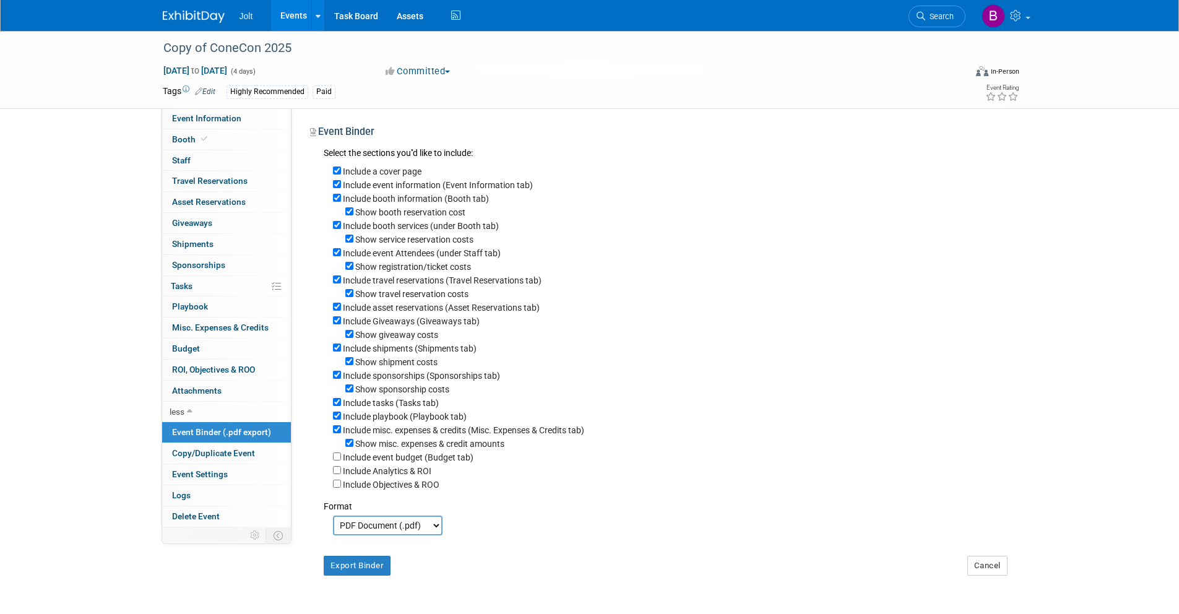
scroll to position [22, 0]
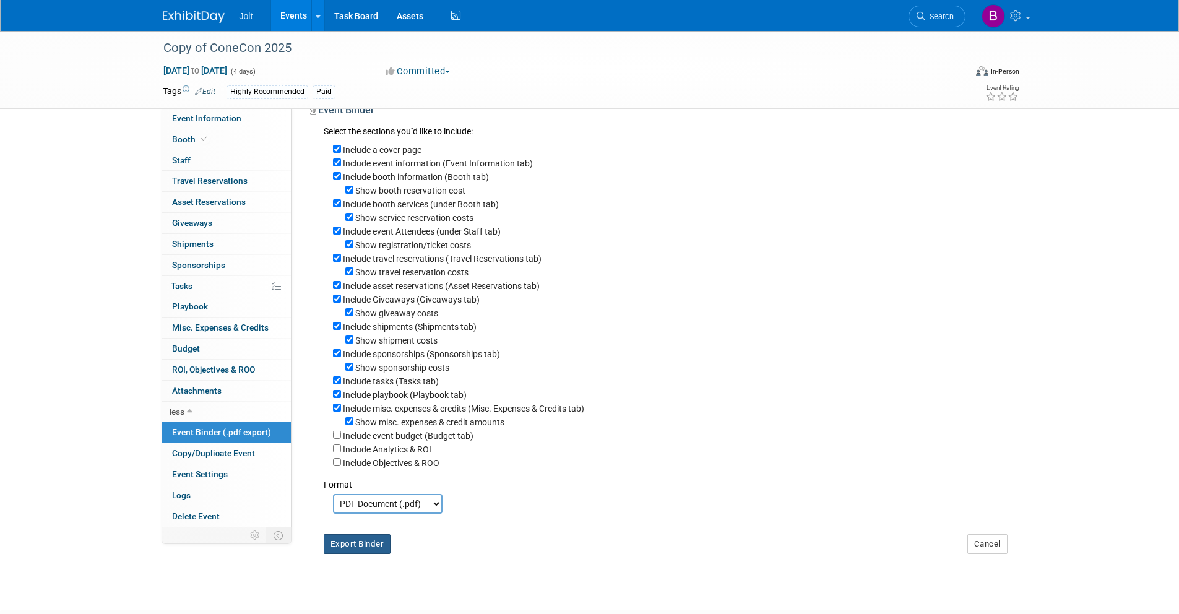
click at [365, 546] on button "Export Binder" at bounding box center [357, 544] width 67 height 20
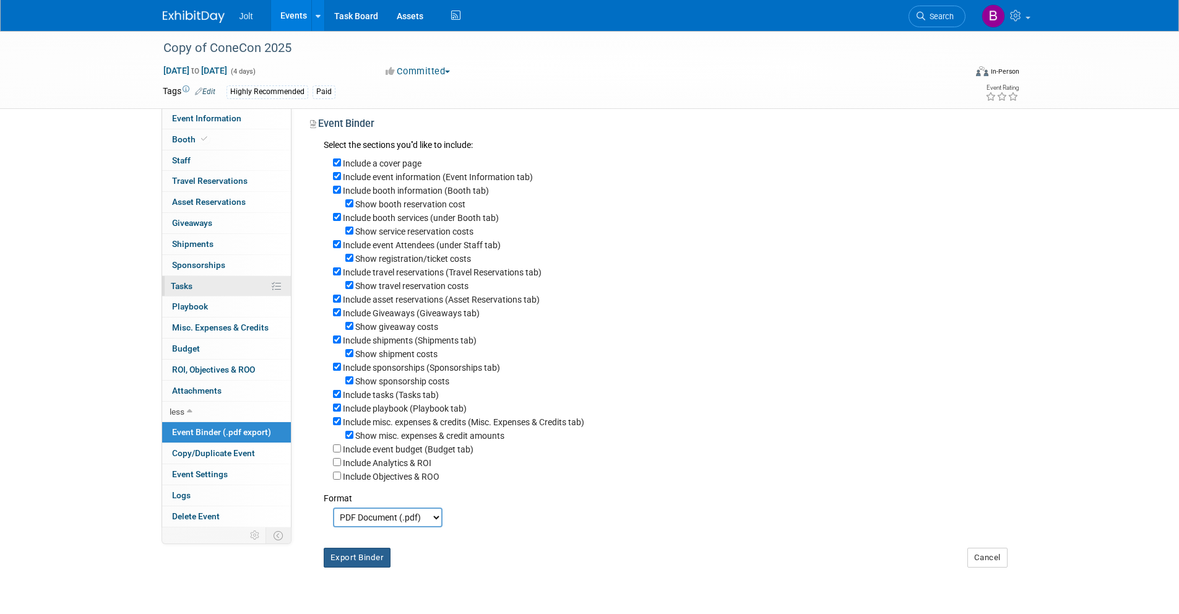
scroll to position [0, 0]
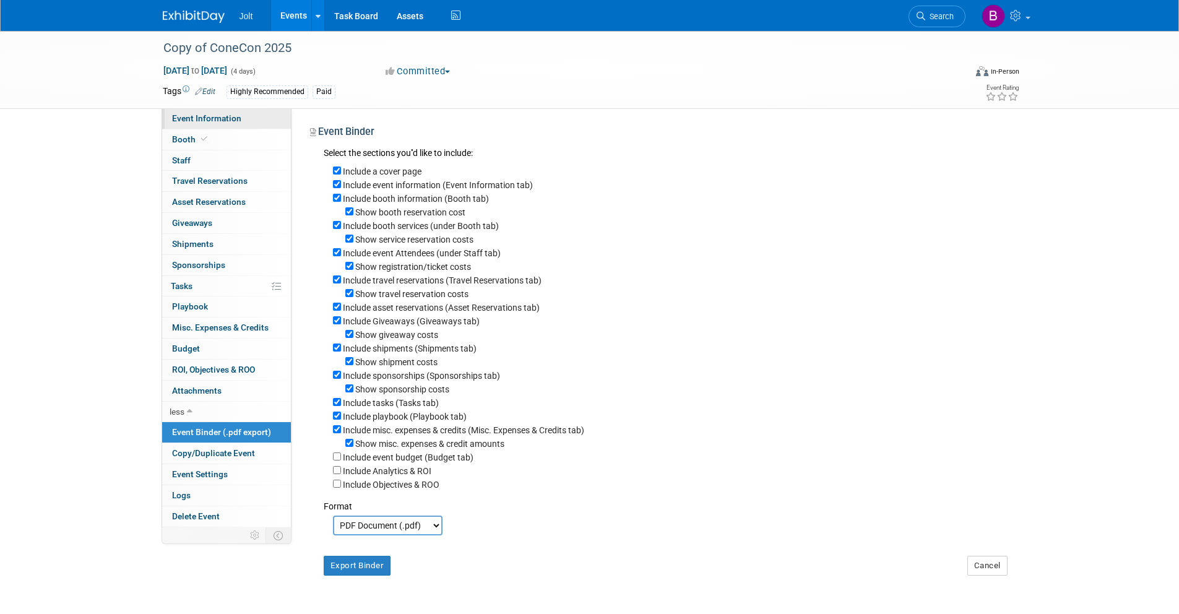
click at [241, 111] on link "Event Information" at bounding box center [226, 118] width 129 height 20
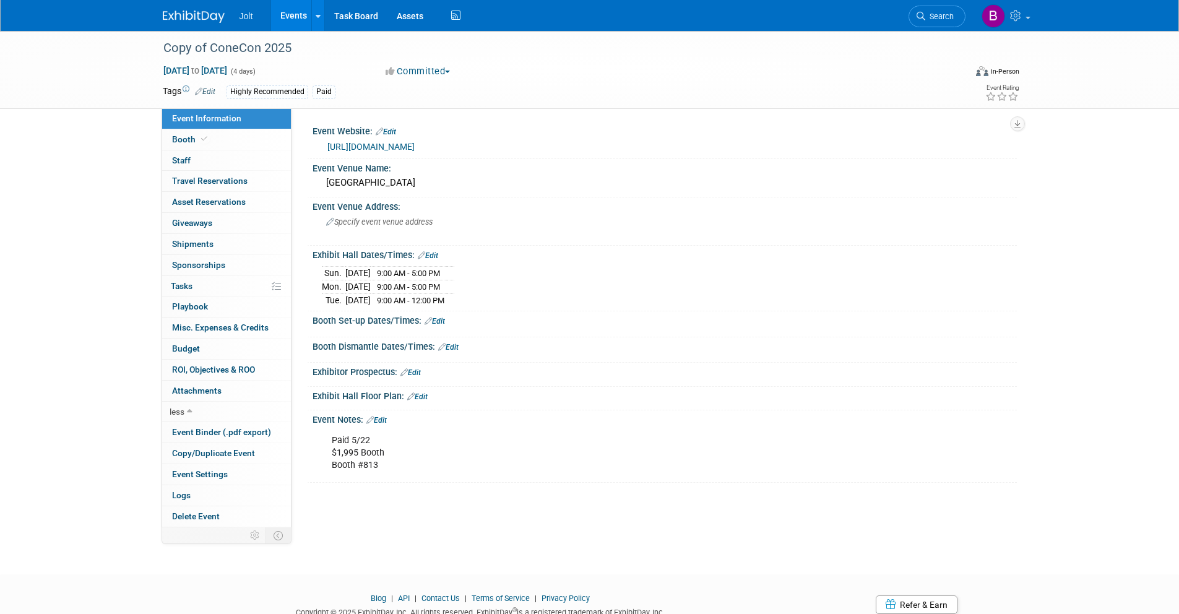
click at [190, 11] on img at bounding box center [194, 17] width 62 height 12
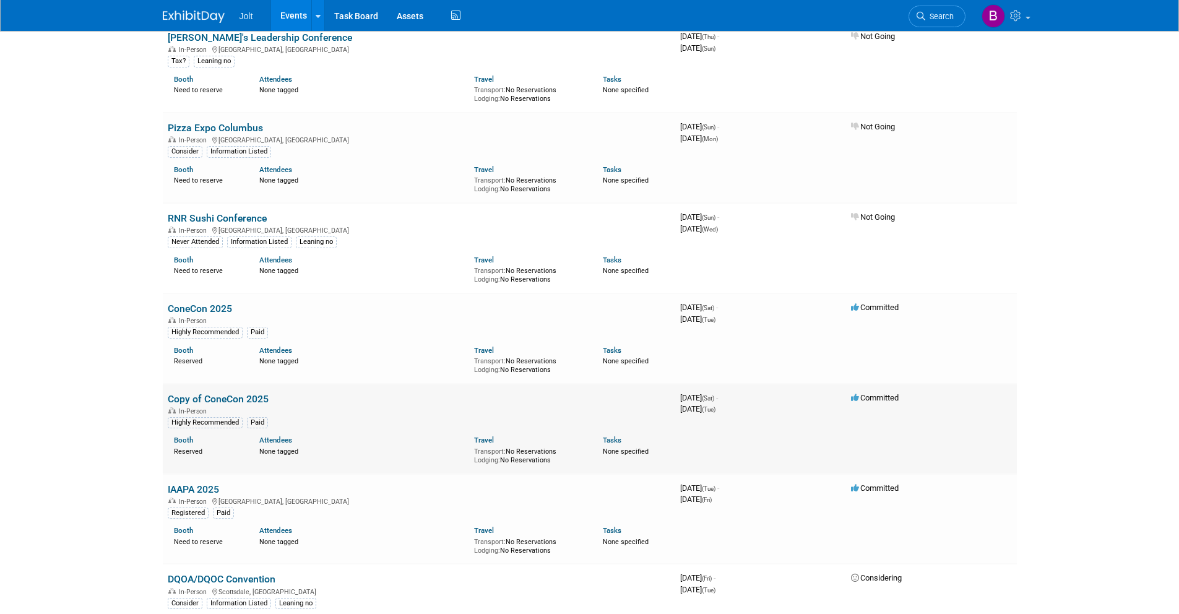
scroll to position [404, 0]
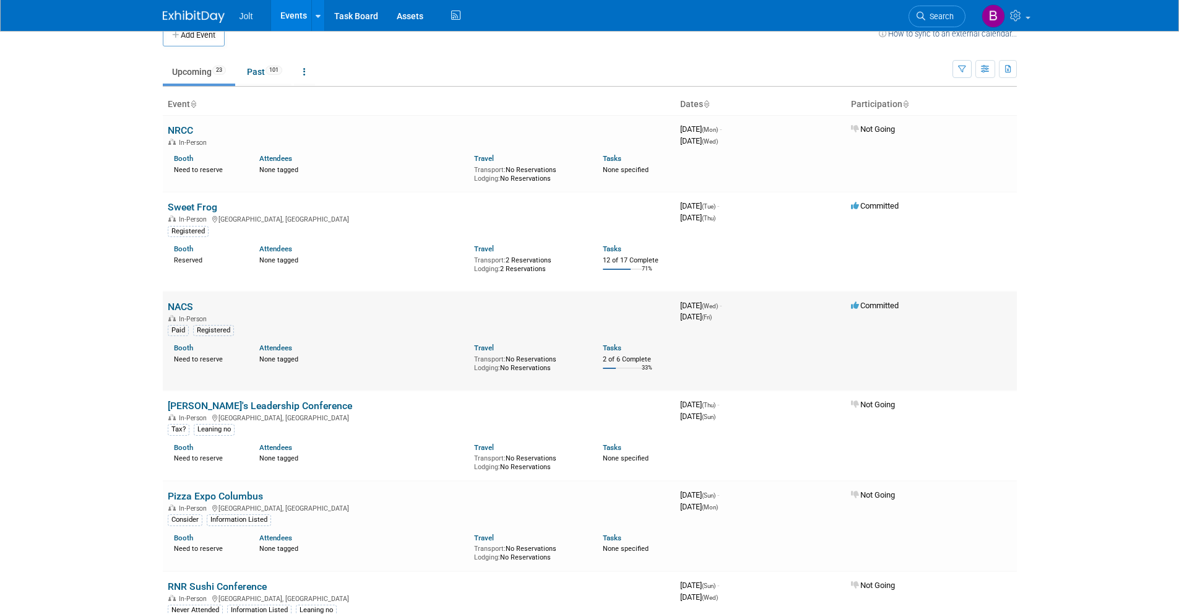
scroll to position [0, 0]
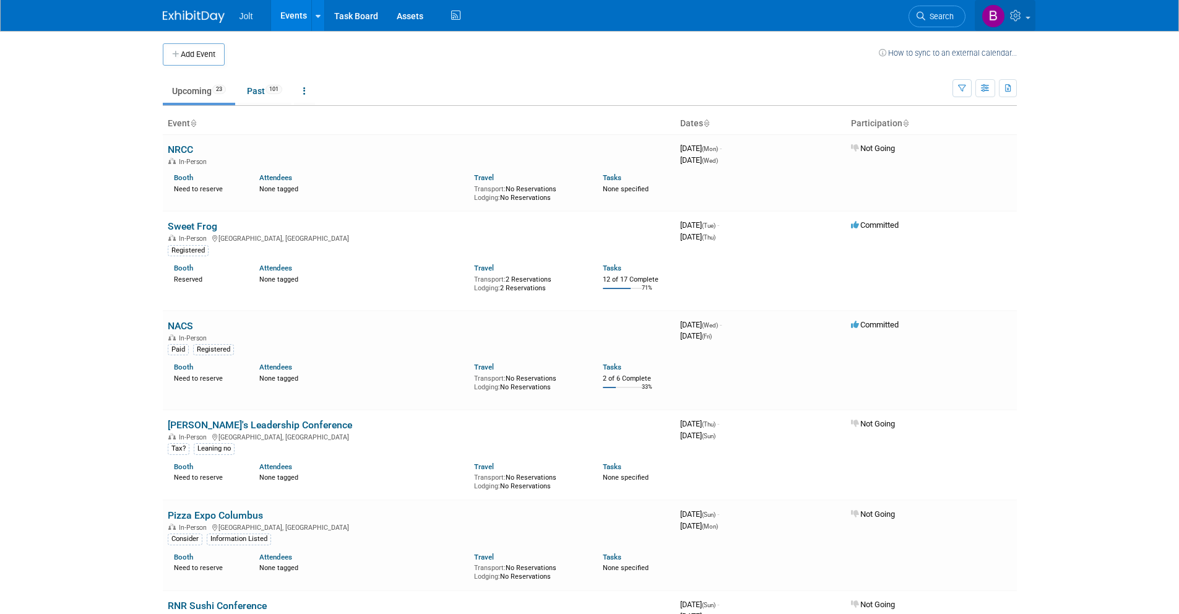
click at [1020, 18] on icon at bounding box center [1017, 15] width 14 height 11
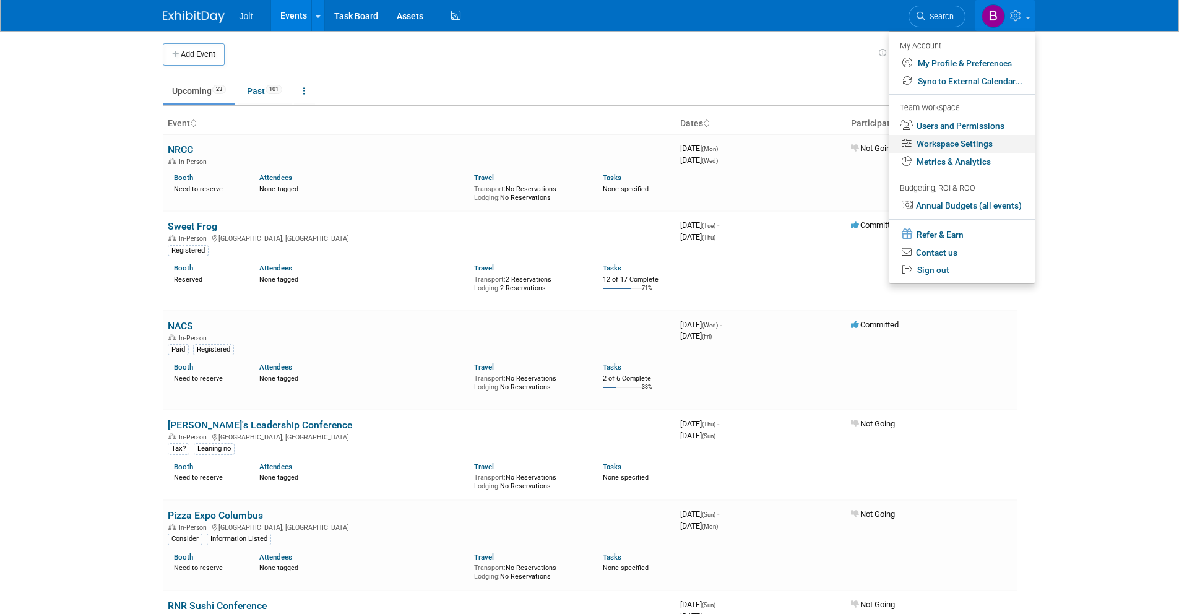
click at [960, 142] on link "Workspace Settings" at bounding box center [962, 144] width 145 height 18
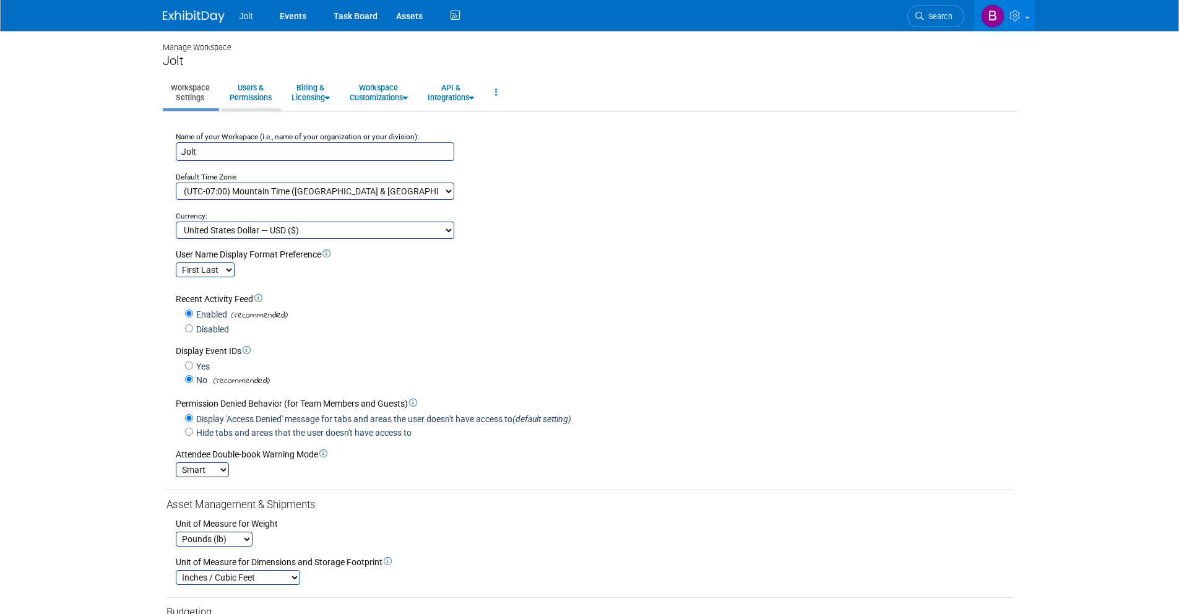
click at [243, 94] on link "Users & Permissions" at bounding box center [251, 92] width 58 height 30
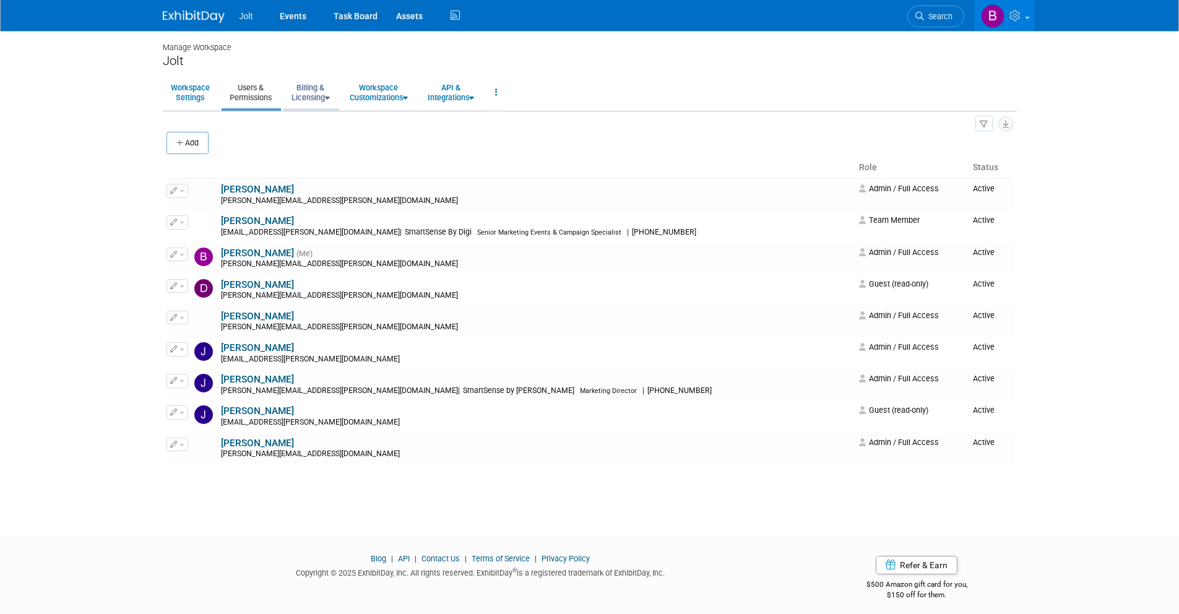
click at [319, 93] on link "Billing & Licensing" at bounding box center [311, 92] width 54 height 30
click at [365, 90] on link "Workspace Customizations" at bounding box center [379, 92] width 74 height 30
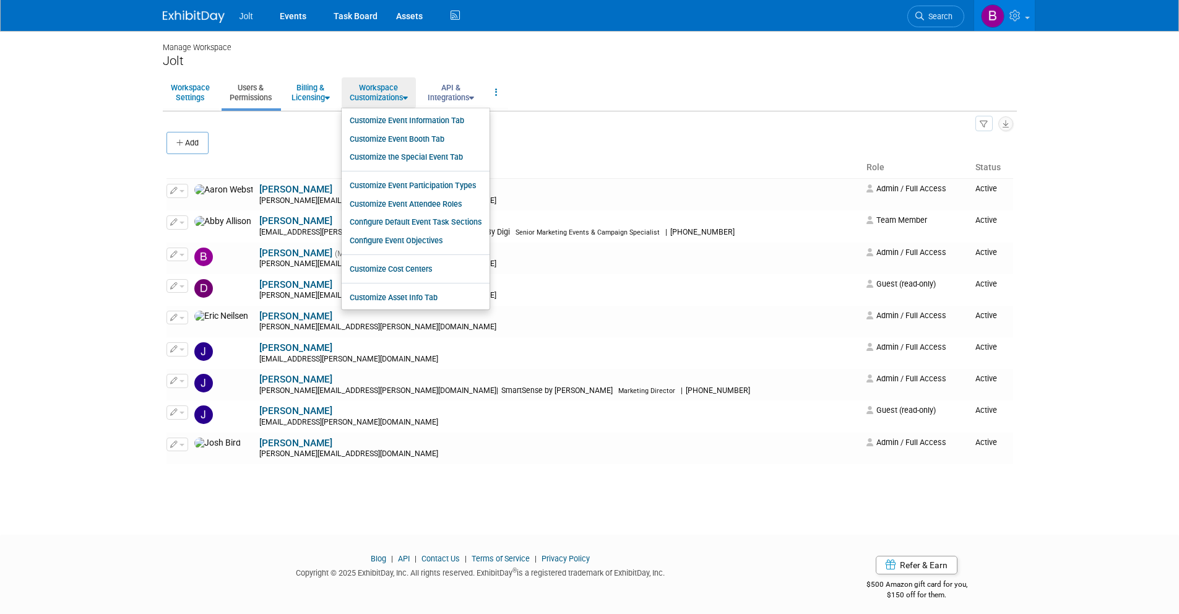
click at [458, 96] on link "API & Integrations" at bounding box center [451, 92] width 63 height 30
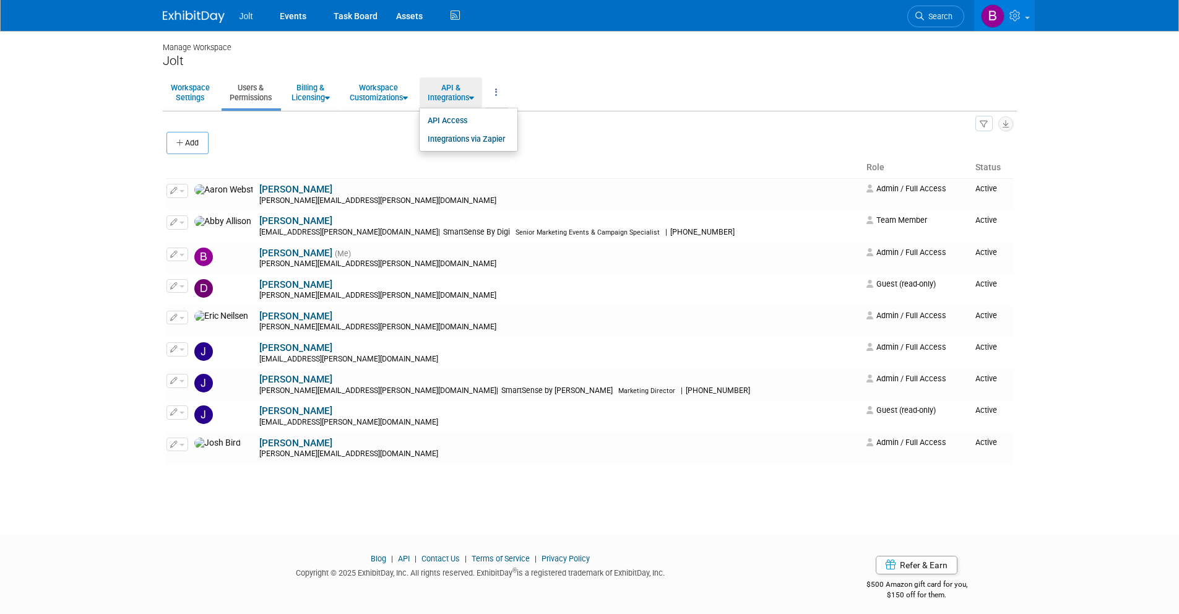
click at [507, 92] on link at bounding box center [496, 92] width 21 height 30
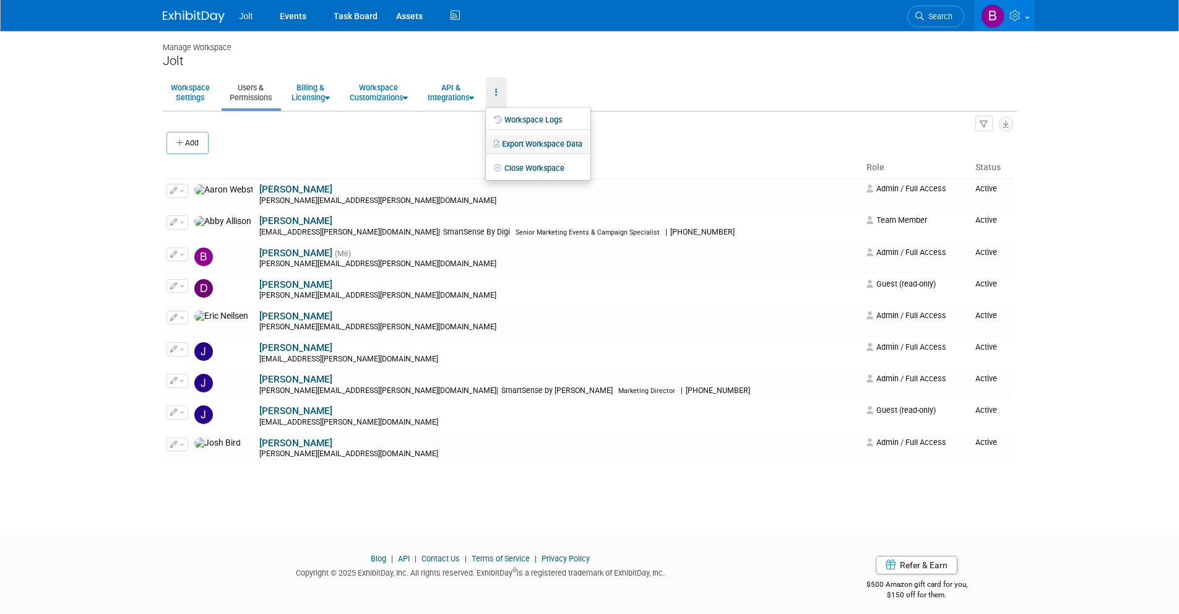
click at [547, 144] on link "Export Workspace Data" at bounding box center [538, 144] width 105 height 19
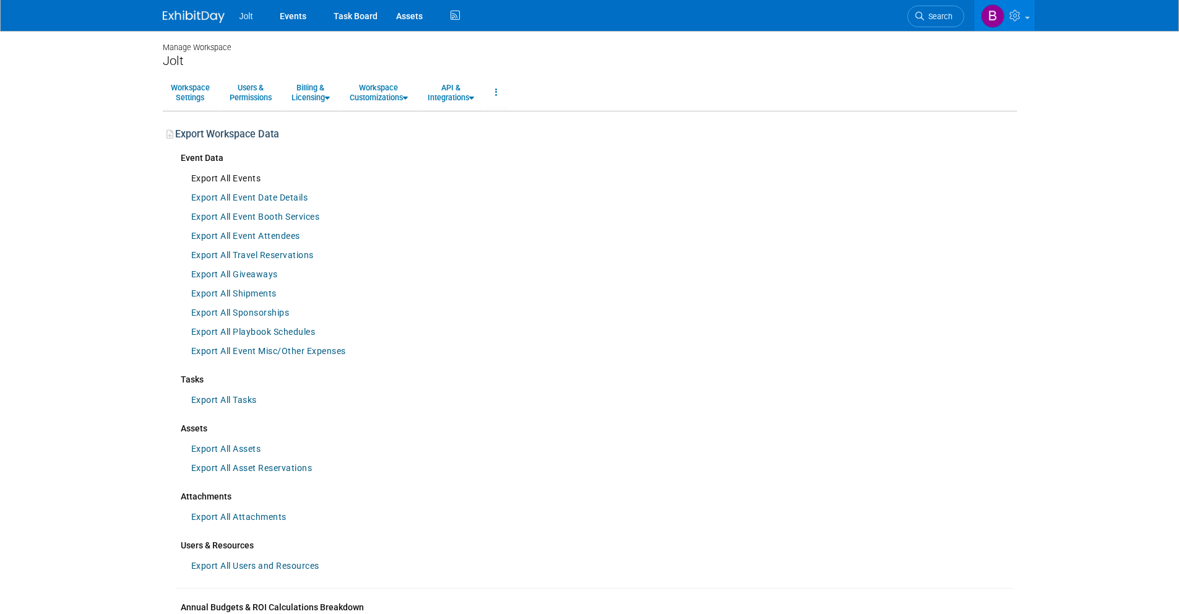
click at [240, 183] on link "Export All Events" at bounding box center [226, 178] width 82 height 19
click at [190, 19] on img at bounding box center [194, 17] width 62 height 12
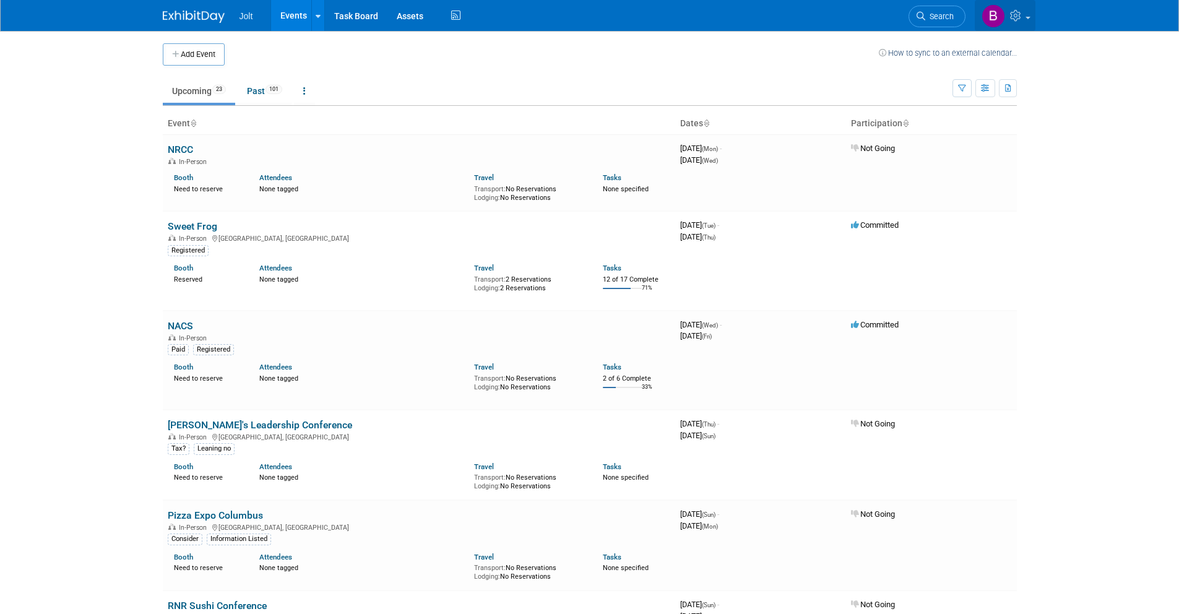
click at [1005, 22] on link at bounding box center [1005, 15] width 61 height 31
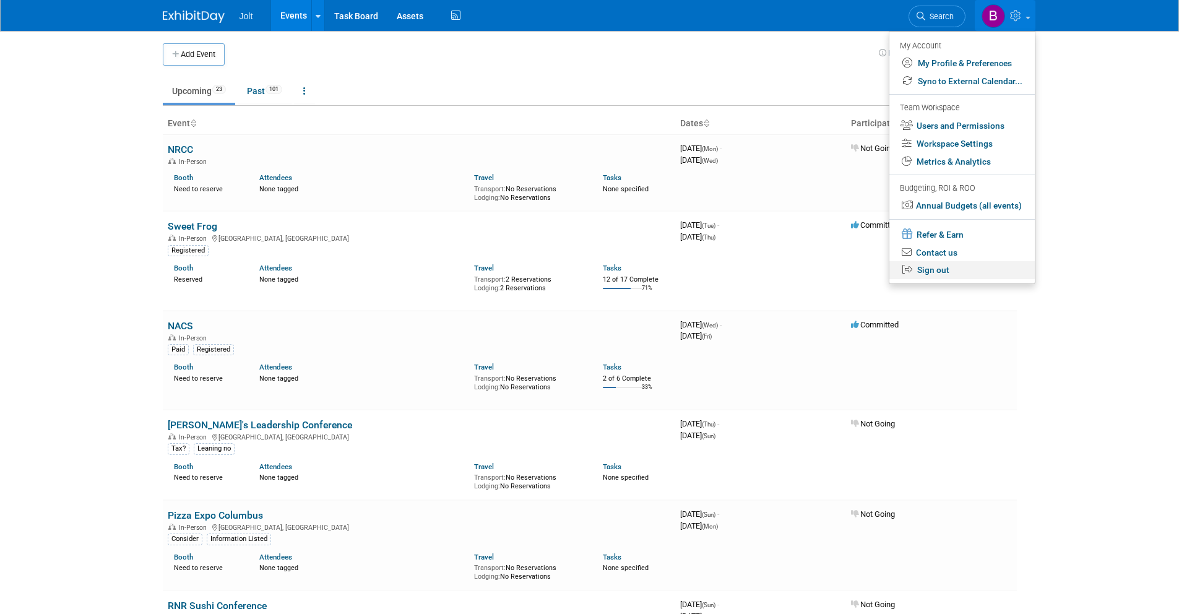
click at [947, 268] on link "Sign out" at bounding box center [962, 270] width 145 height 18
